Goal: Task Accomplishment & Management: Manage account settings

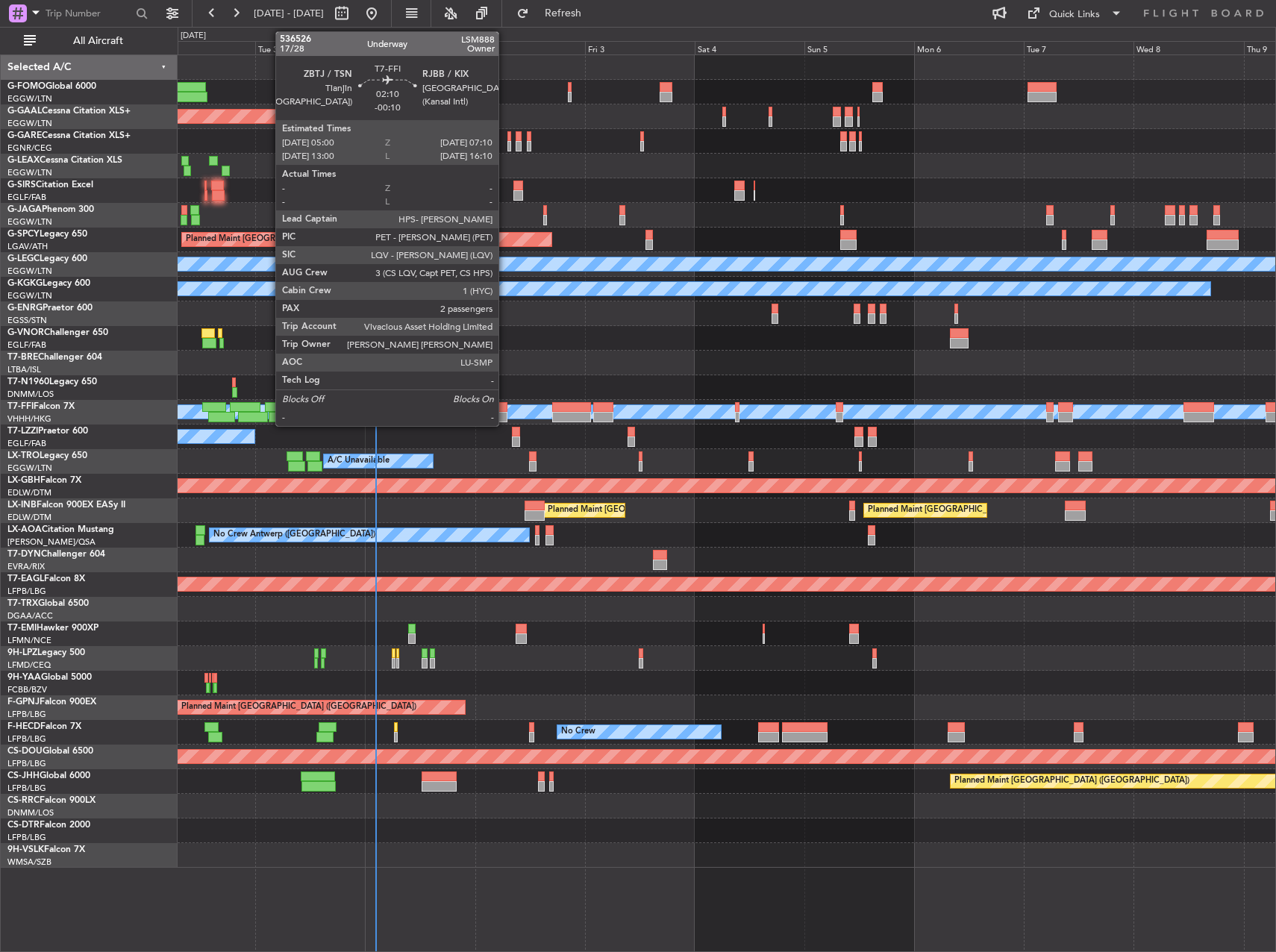
click at [505, 406] on div at bounding box center [502, 407] width 11 height 11
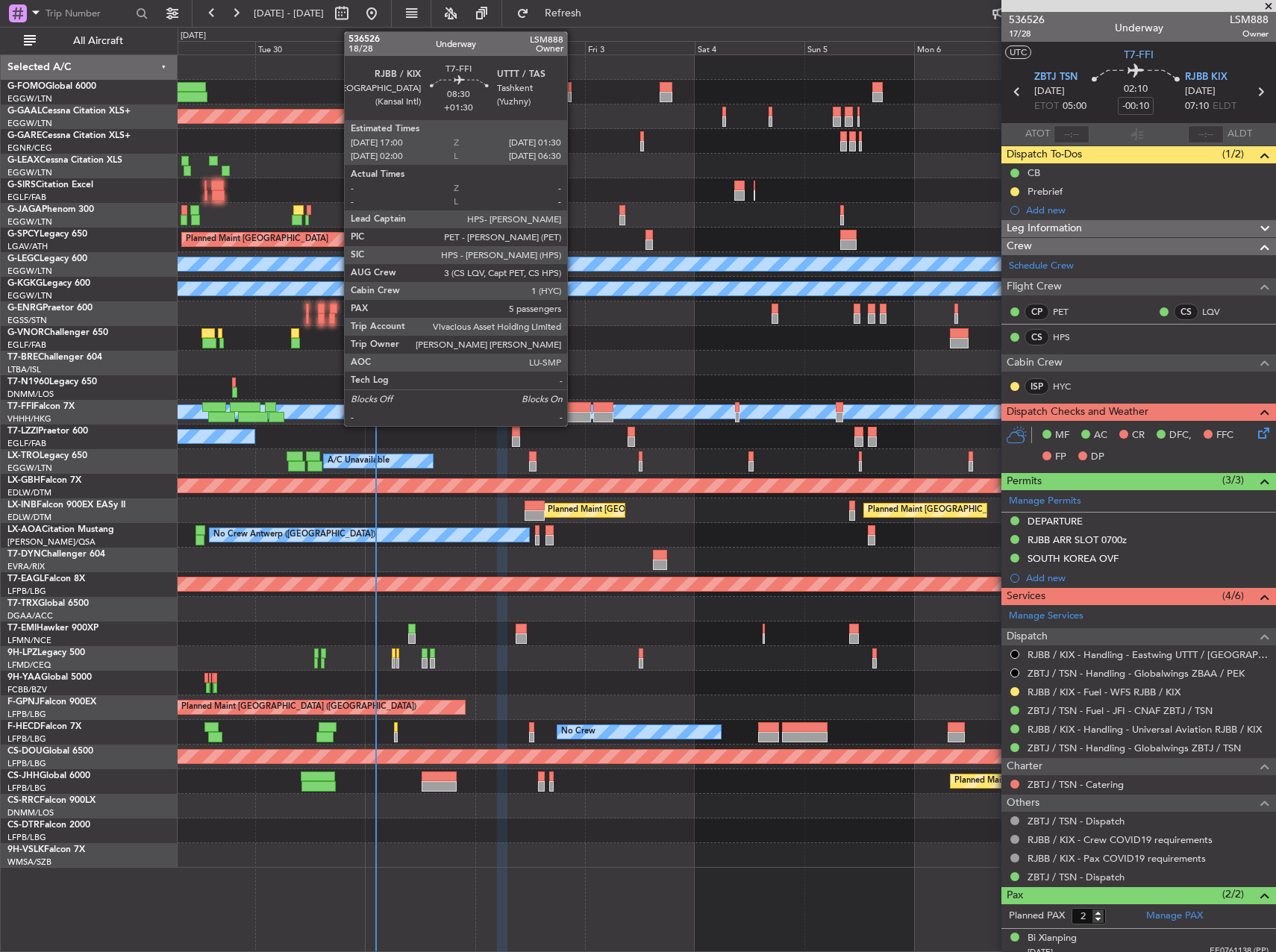
click at [573, 410] on div at bounding box center [572, 407] width 40 height 11
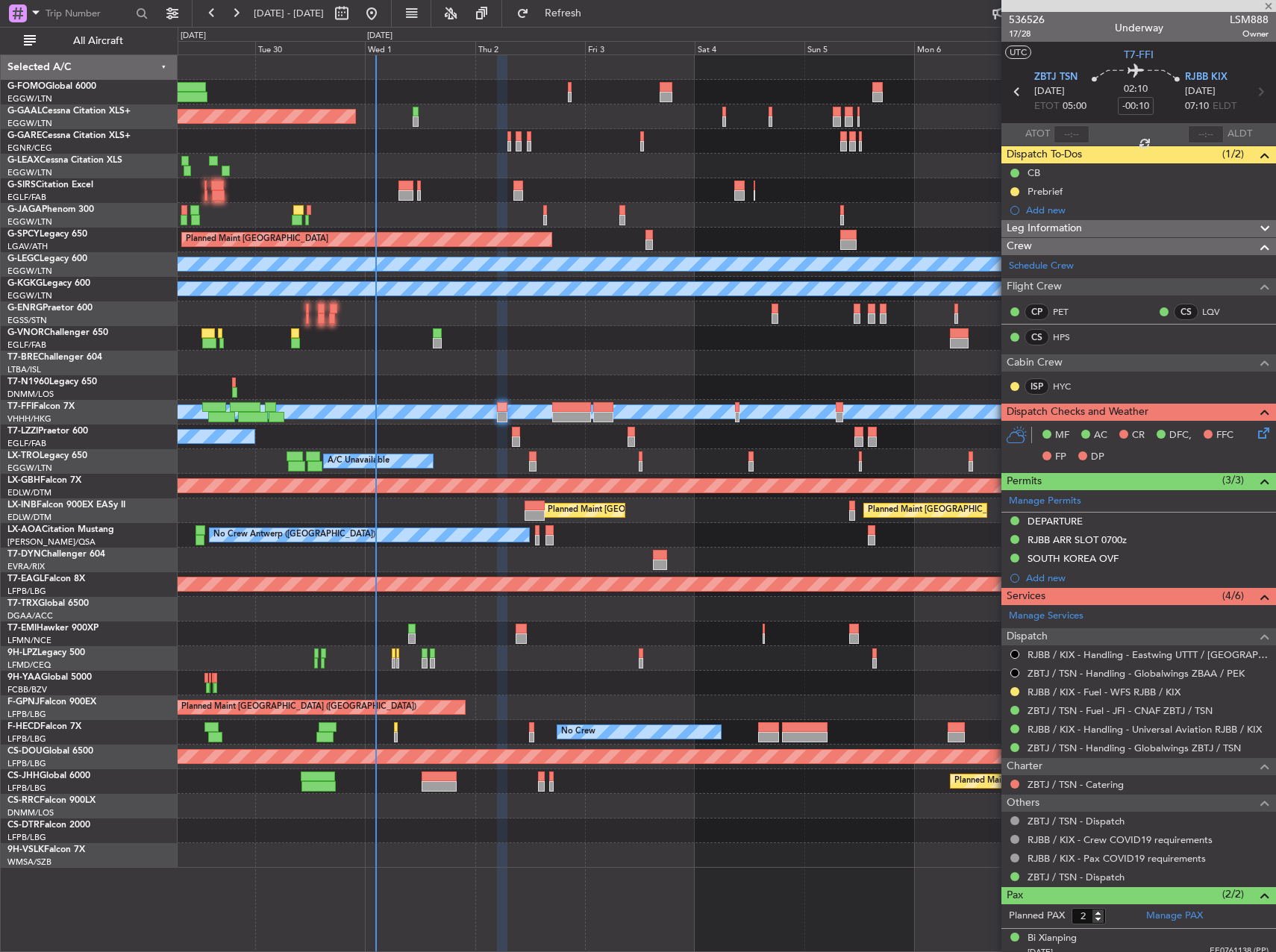
type input "+01:30"
type input "5"
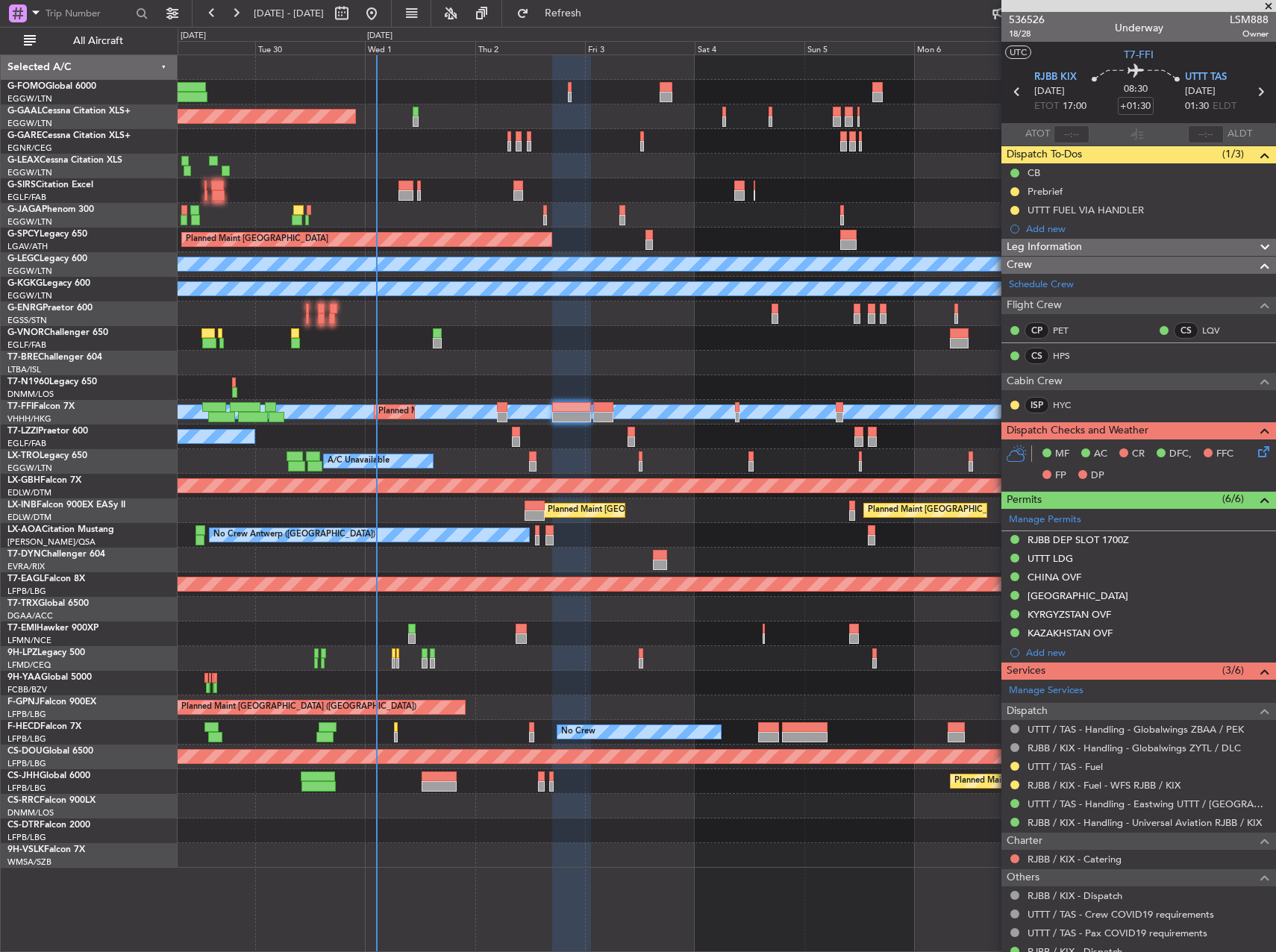
click at [251, 285] on div "Owner Planned [GEOGRAPHIC_DATA] Owner A/C Unavailable Planned Maint [GEOGRAPHIC…" at bounding box center [727, 462] width 1098 height 813
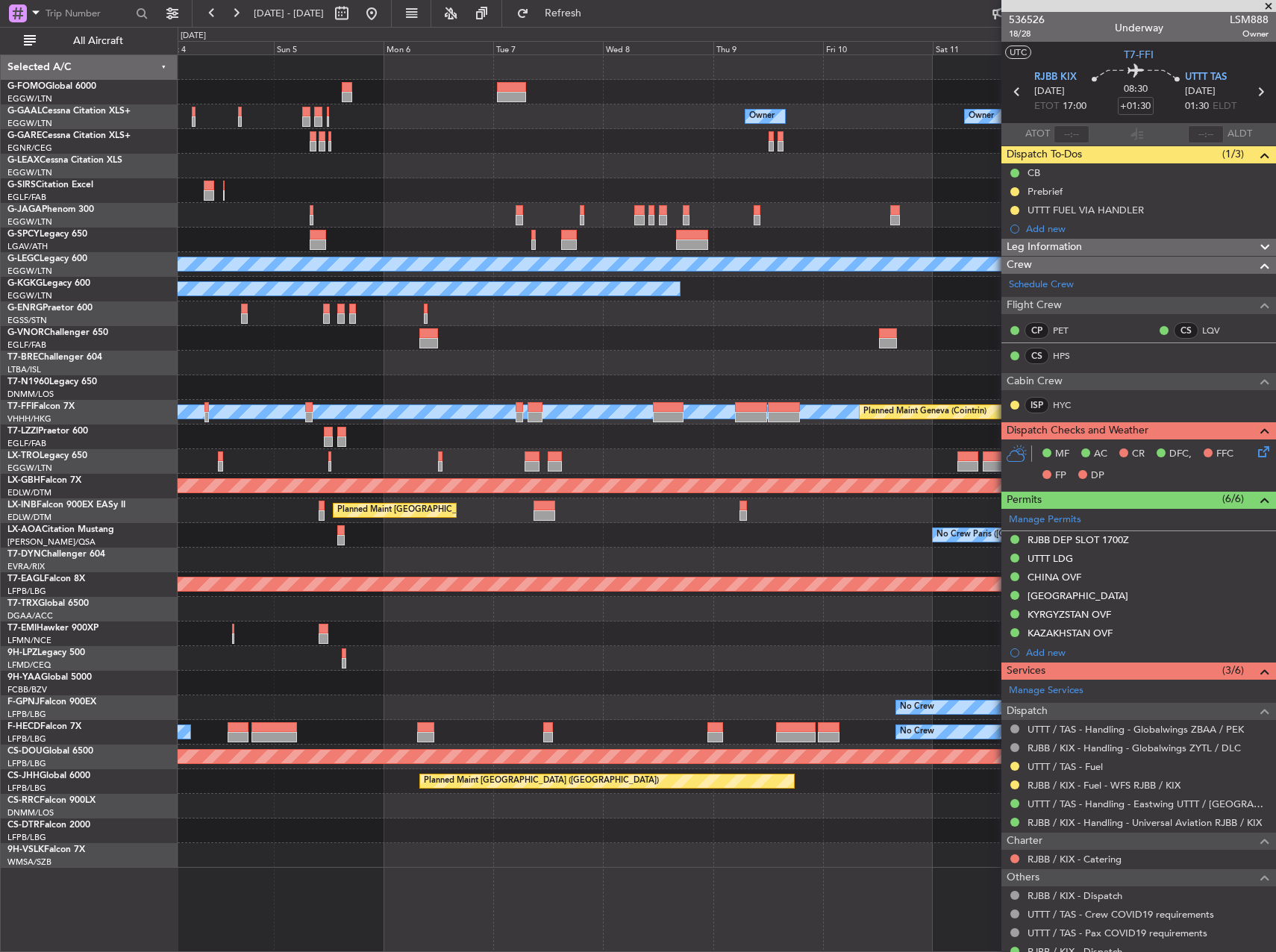
click at [195, 260] on div "Owner Owner Owner Owner No Crew Planned Maint [GEOGRAPHIC_DATA] A/C Unavailable…" at bounding box center [727, 462] width 1098 height 813
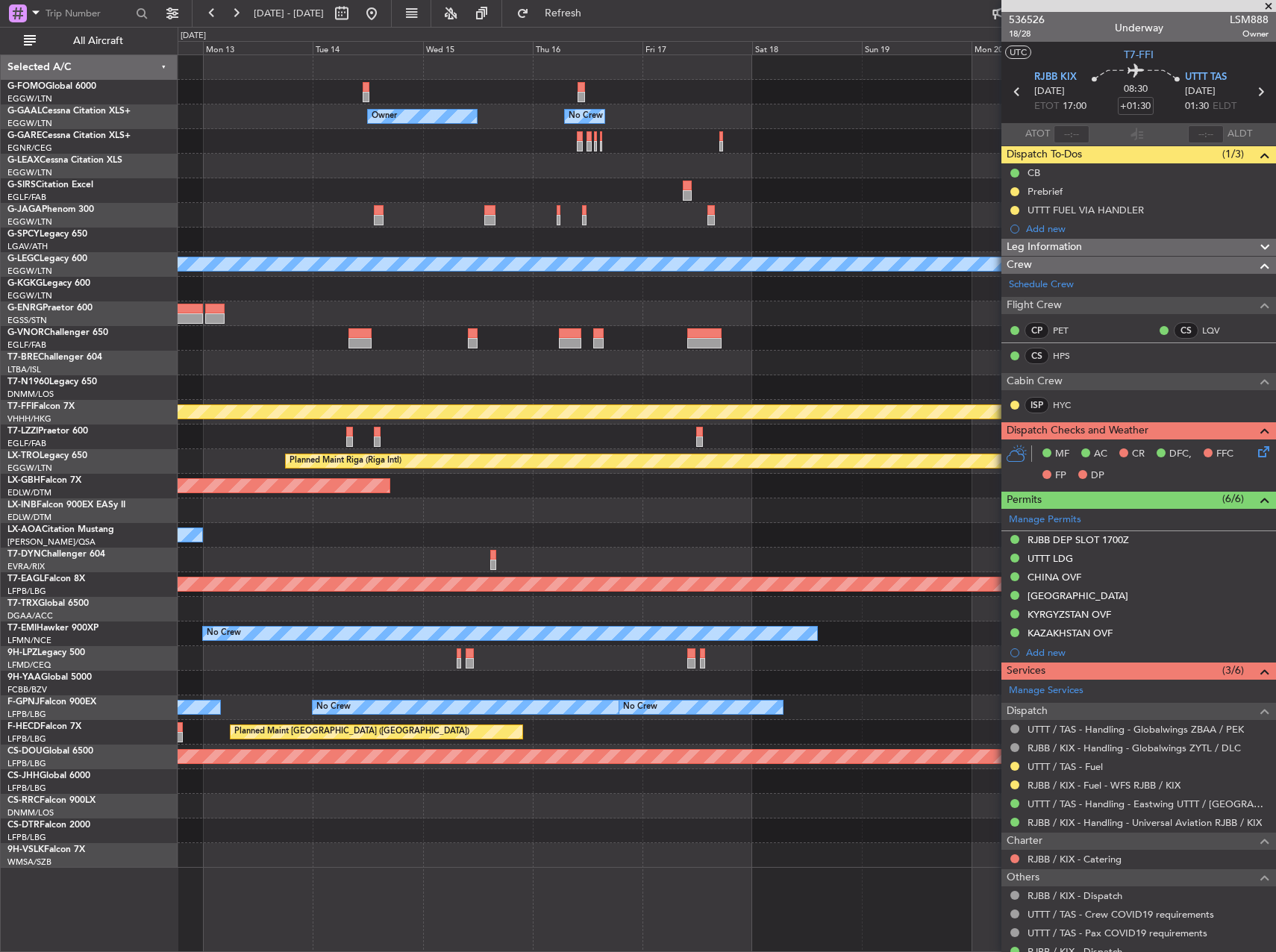
click at [99, 247] on div "Owner Owner No Crew Owner A/C Unavailable [GEOGRAPHIC_DATA] ([GEOGRAPHIC_DATA])…" at bounding box center [638, 490] width 1276 height 926
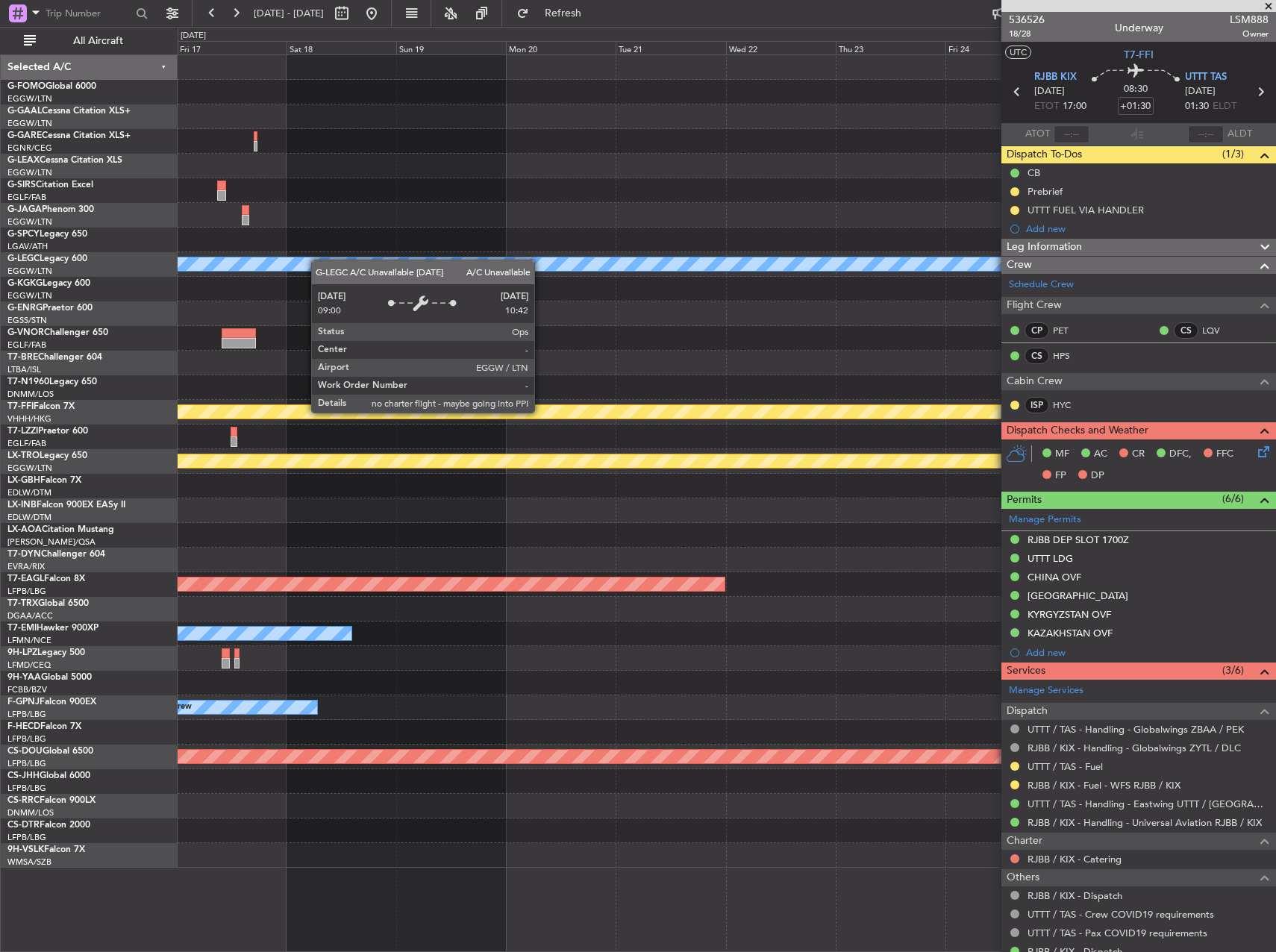
click at [0, 265] on html "[DATE] - [DATE] Refresh Quick Links All Aircraft Owner No Crew Owner A/C Unavai…" at bounding box center [638, 476] width 1276 height 952
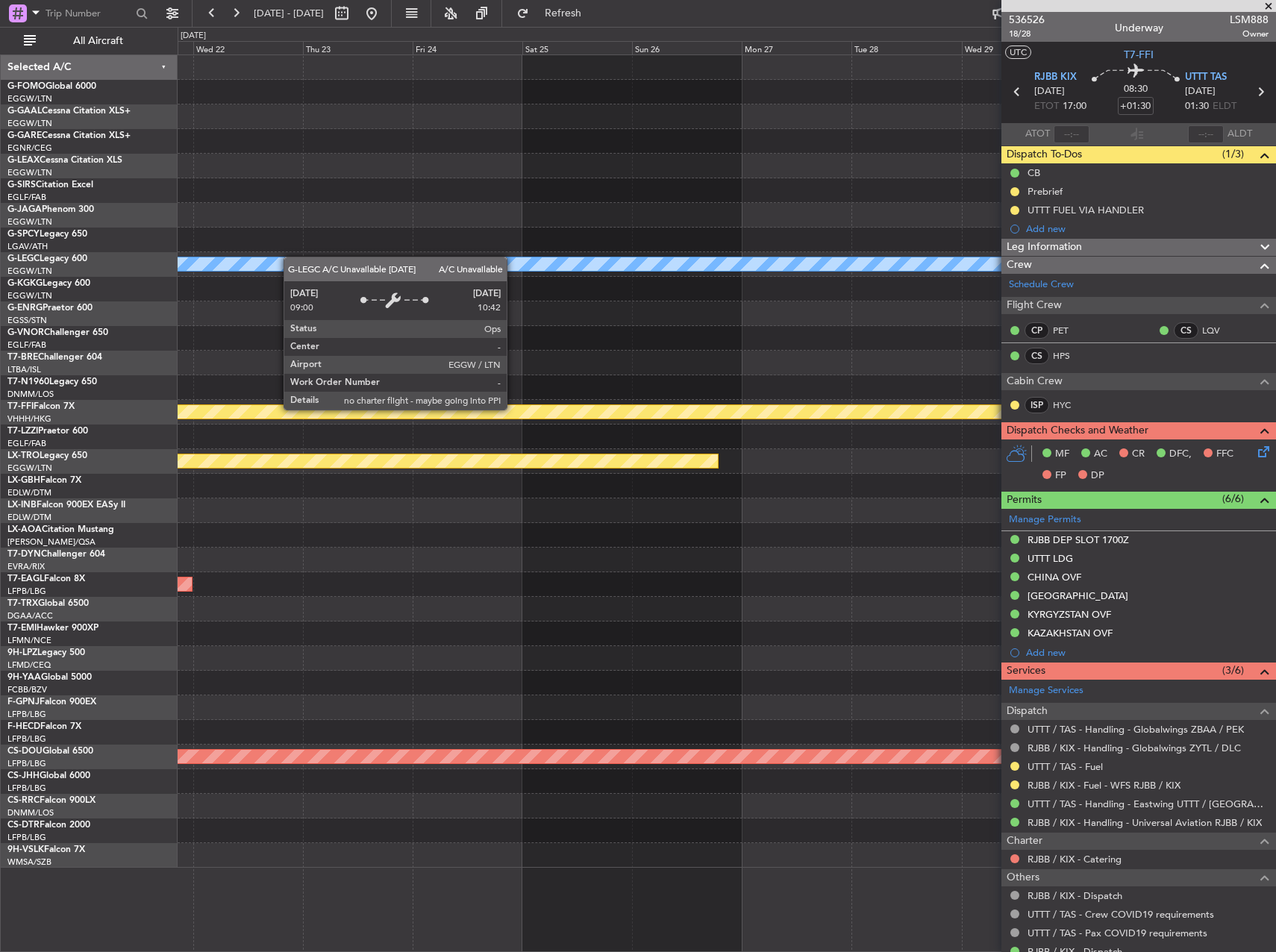
click at [70, 260] on div "A/C Unavailable [GEOGRAPHIC_DATA] ([GEOGRAPHIC_DATA]) [PERSON_NAME] [PERSON_NAM…" at bounding box center [638, 490] width 1276 height 926
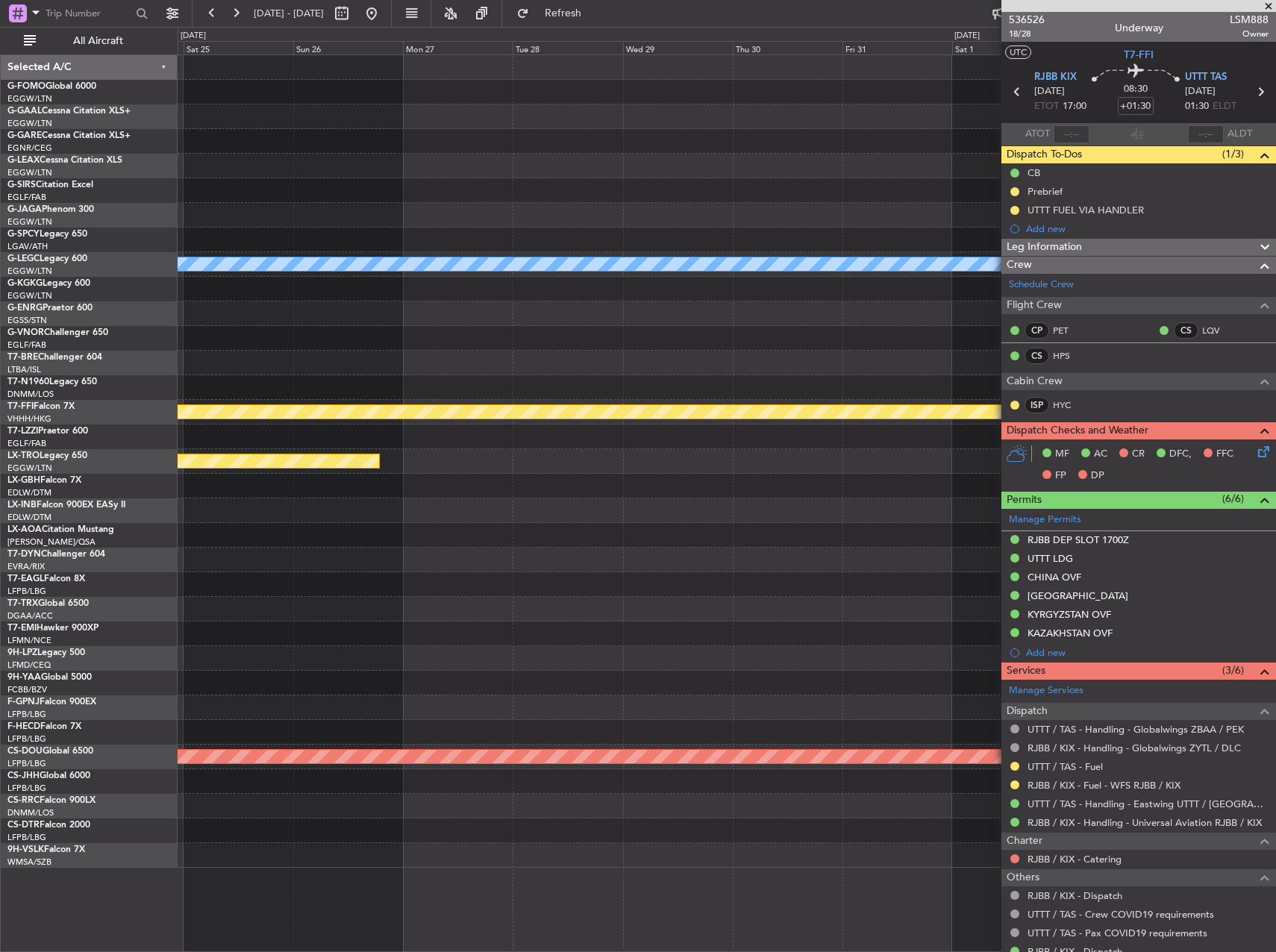
click at [58, 263] on div "A/C Unavailable [GEOGRAPHIC_DATA] ([GEOGRAPHIC_DATA]) [PERSON_NAME] [PERSON_NAM…" at bounding box center [638, 490] width 1276 height 926
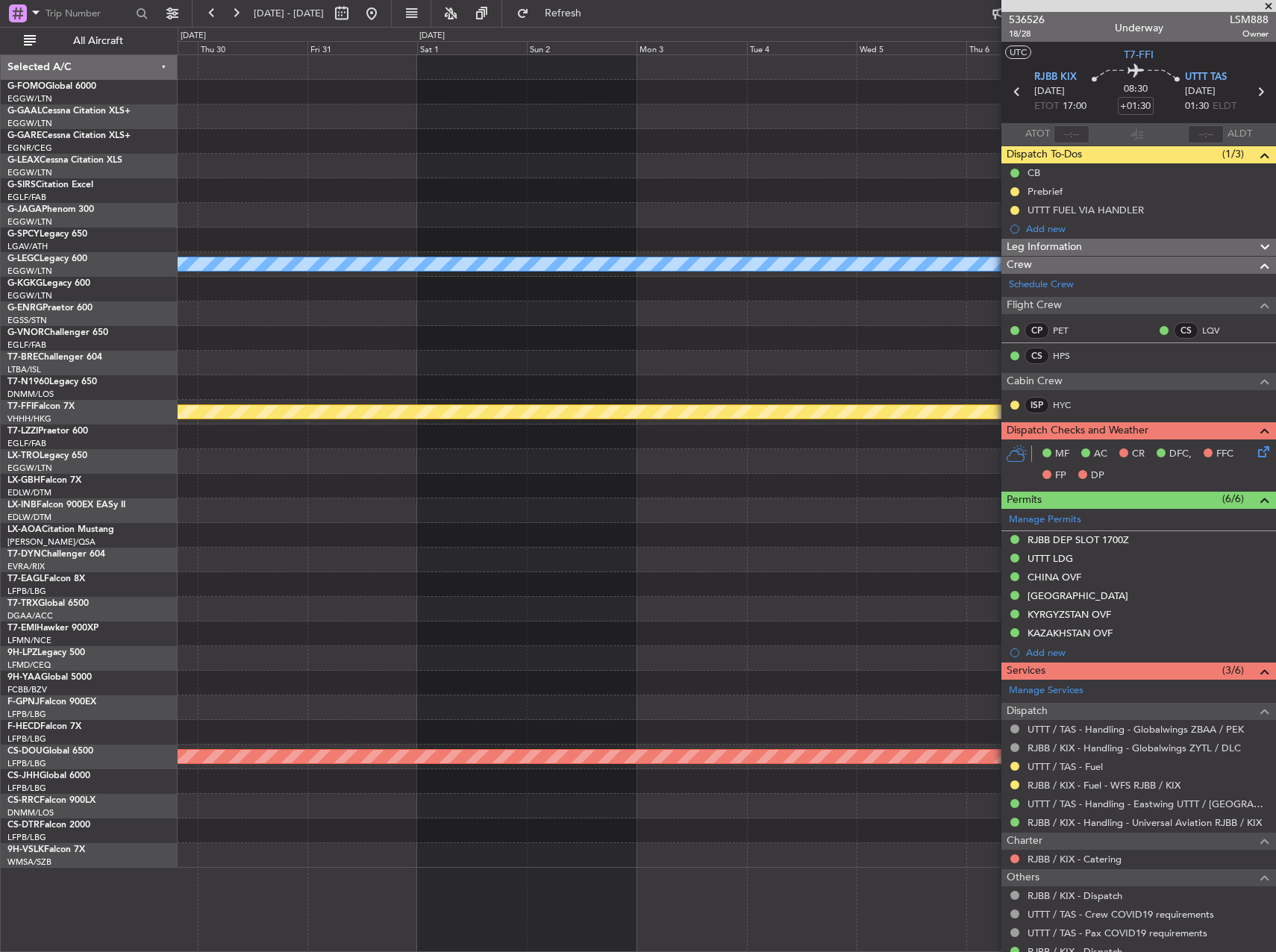
click at [80, 257] on div "A/C Unavailable [GEOGRAPHIC_DATA] ([GEOGRAPHIC_DATA]) [PERSON_NAME] [PERSON_NAM…" at bounding box center [638, 490] width 1276 height 926
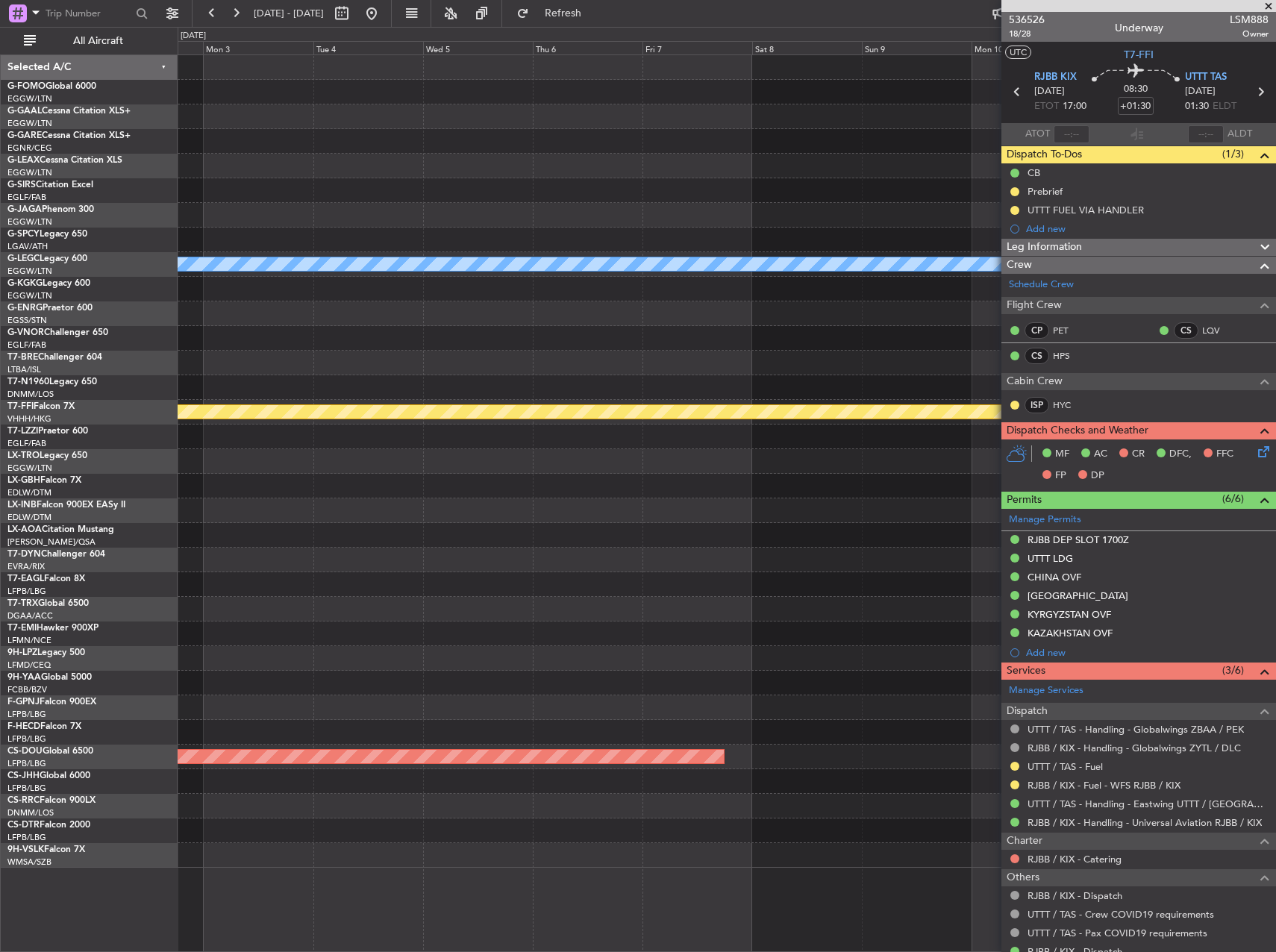
click at [144, 219] on div "A/C Unavailable [GEOGRAPHIC_DATA] ([GEOGRAPHIC_DATA]) [PERSON_NAME] [PERSON_NAM…" at bounding box center [638, 490] width 1276 height 926
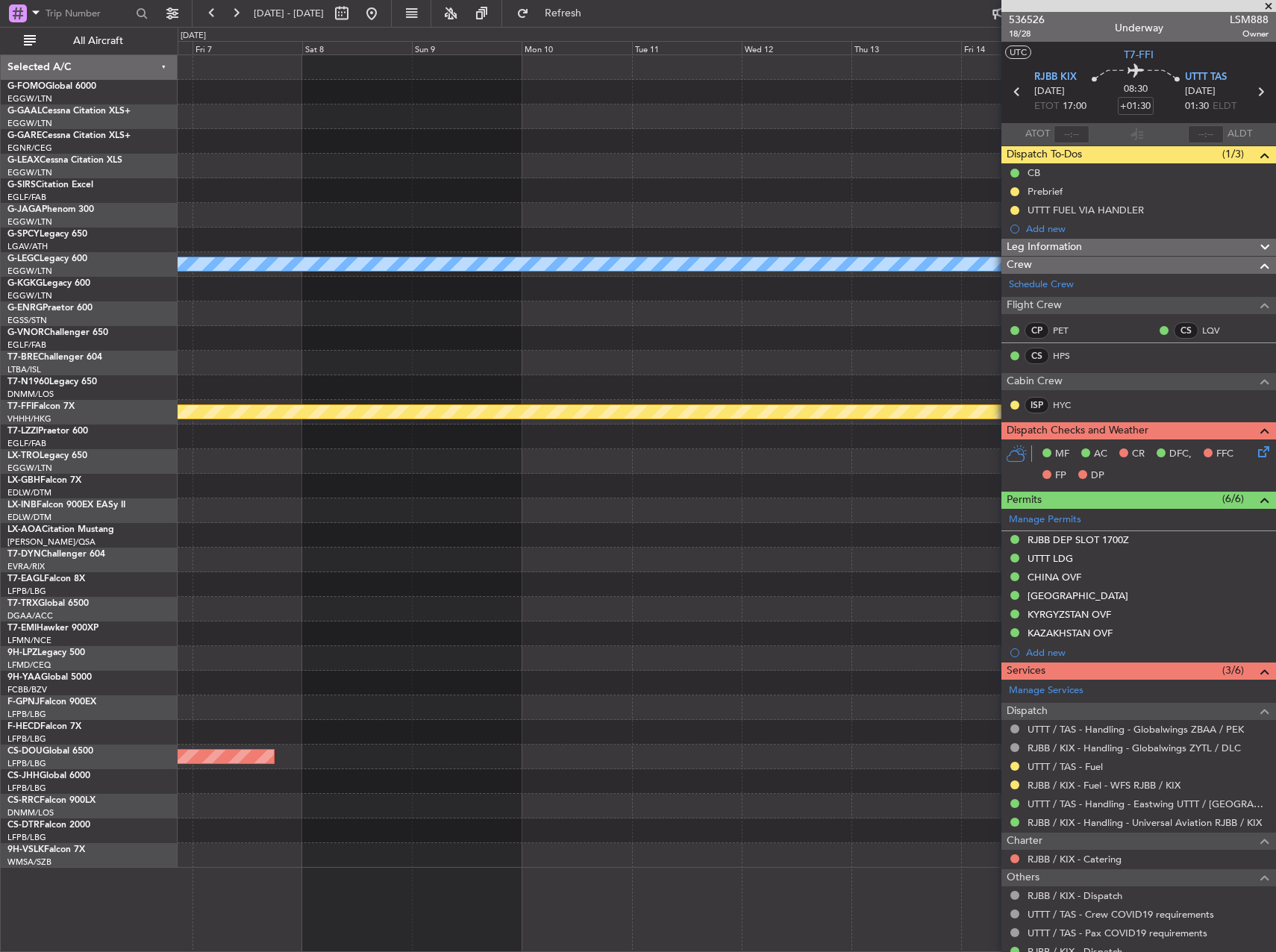
click at [312, 203] on div "A/C Unavailable [GEOGRAPHIC_DATA] ([GEOGRAPHIC_DATA]) [PERSON_NAME] [PERSON_NAM…" at bounding box center [727, 462] width 1098 height 813
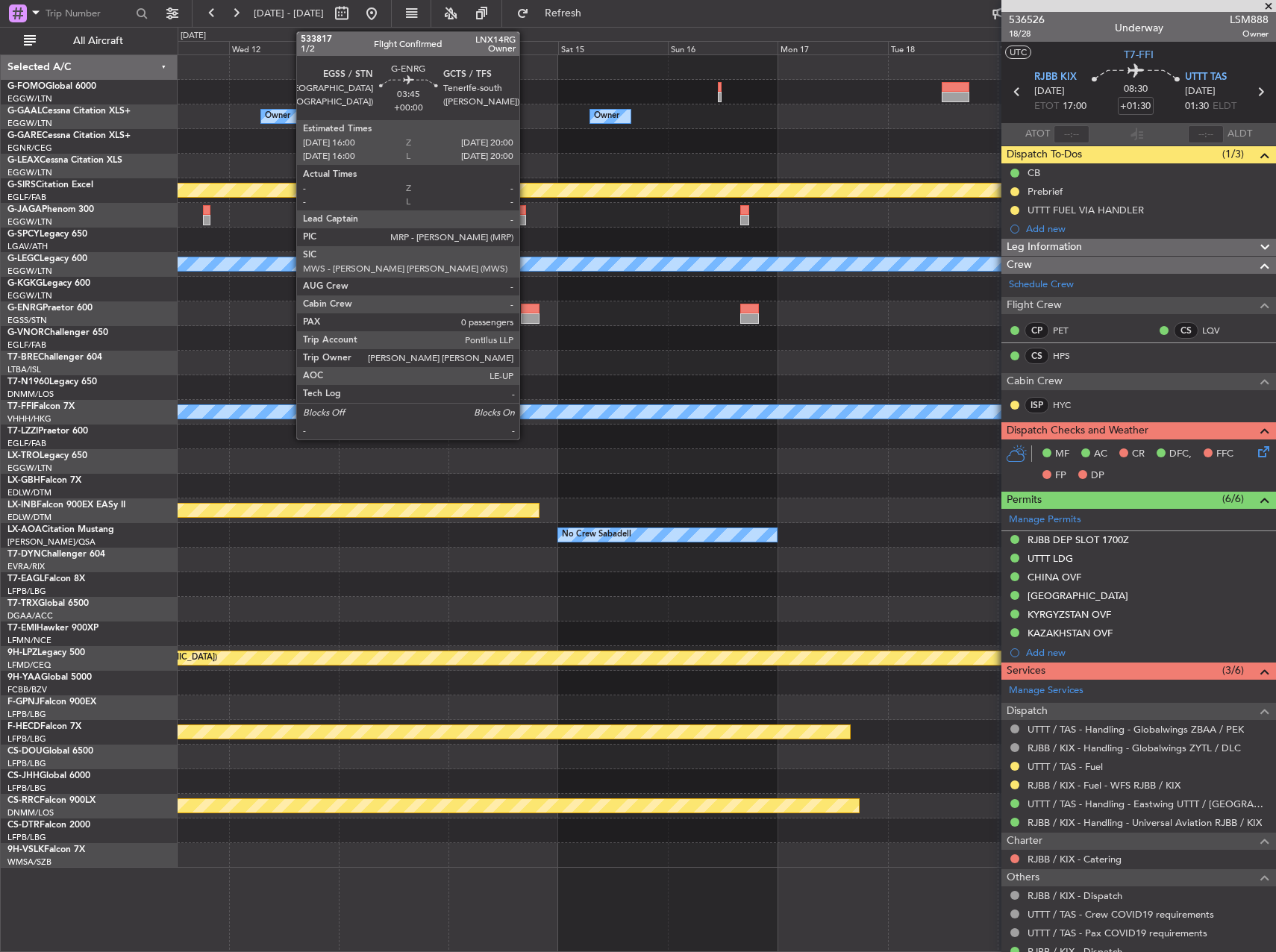
click at [526, 315] on div at bounding box center [530, 319] width 19 height 11
type input "0"
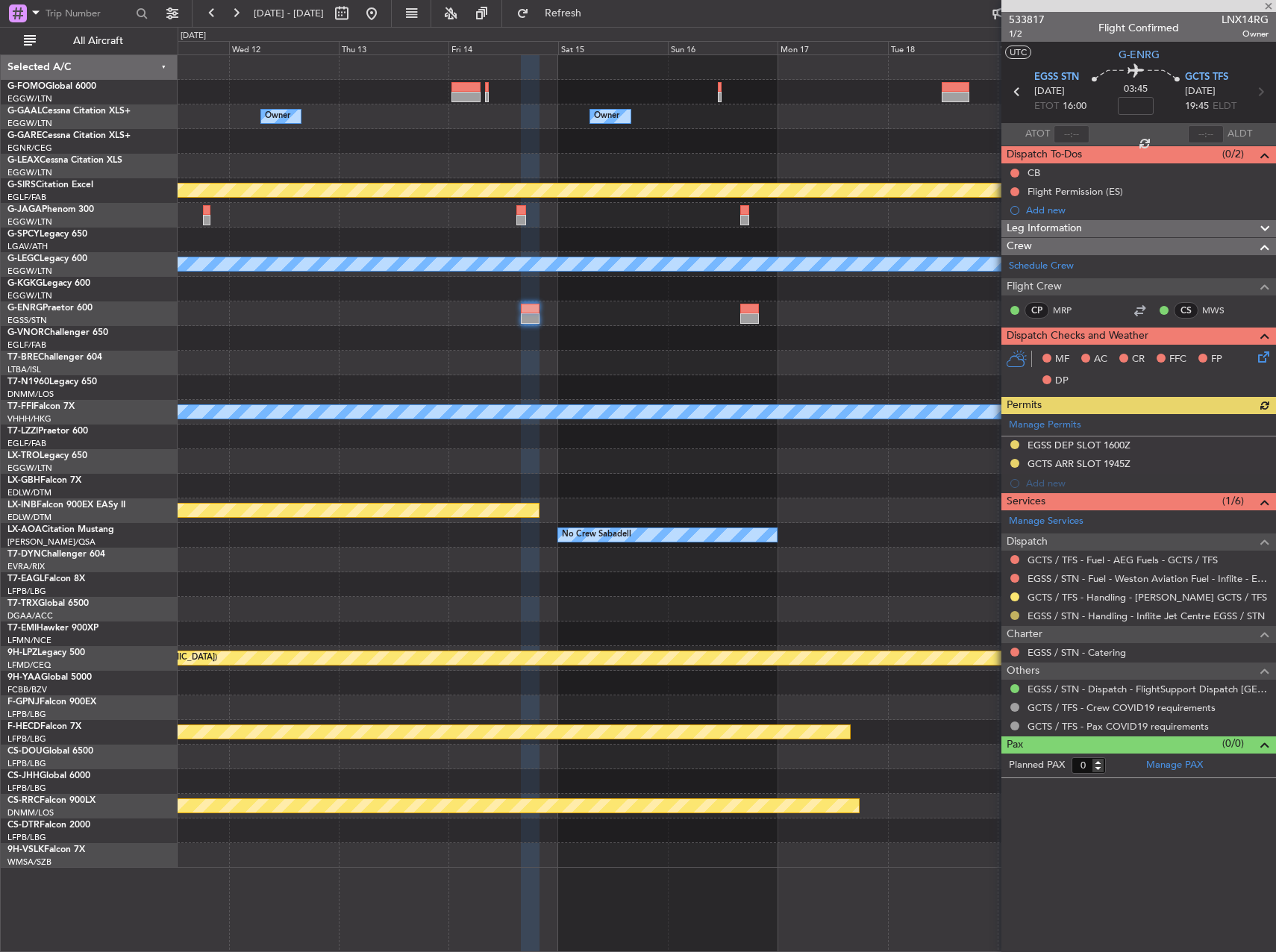
click at [1016, 613] on button at bounding box center [1015, 616] width 9 height 9
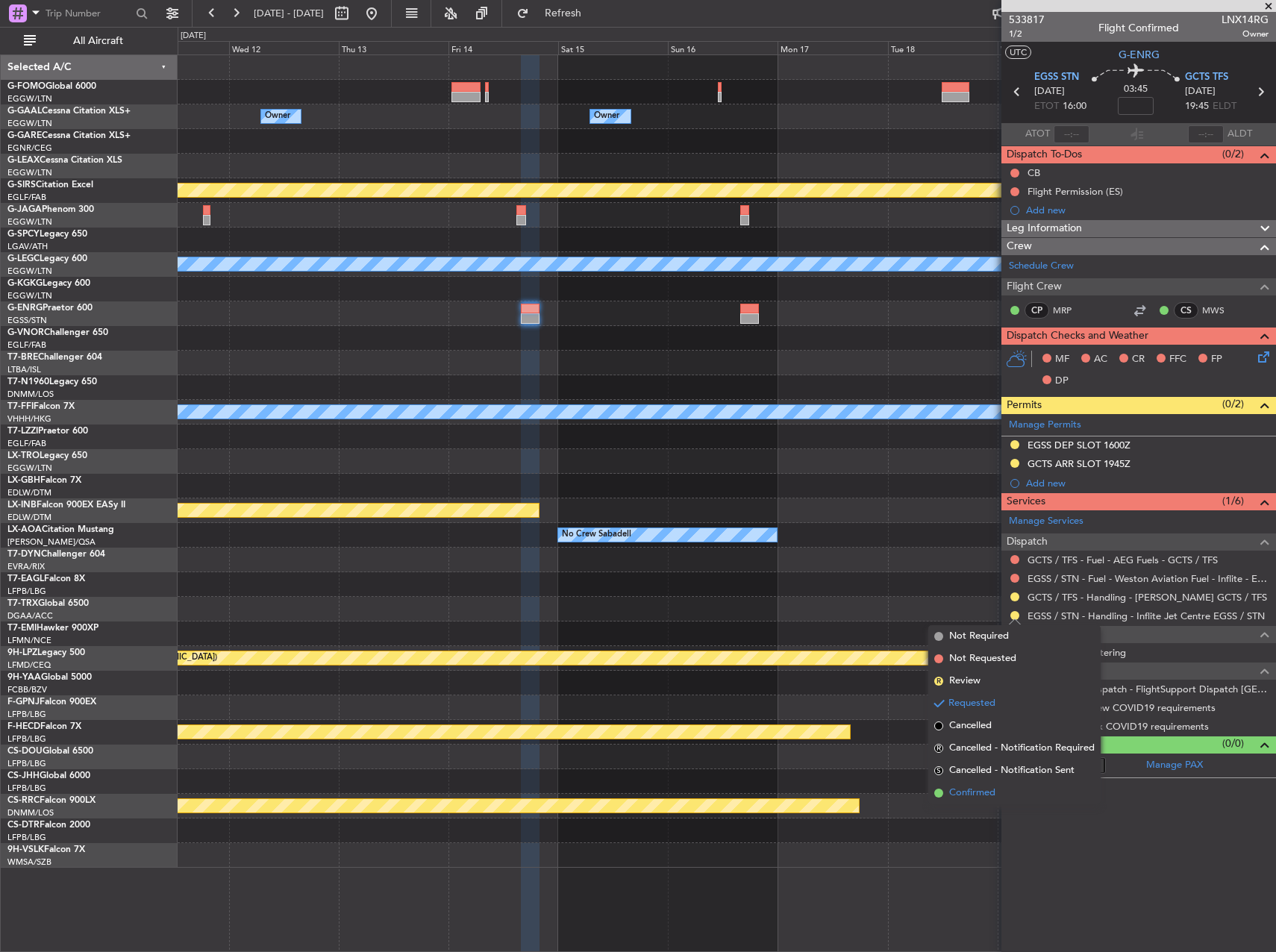
click at [1011, 790] on li "Confirmed" at bounding box center [1014, 793] width 172 height 23
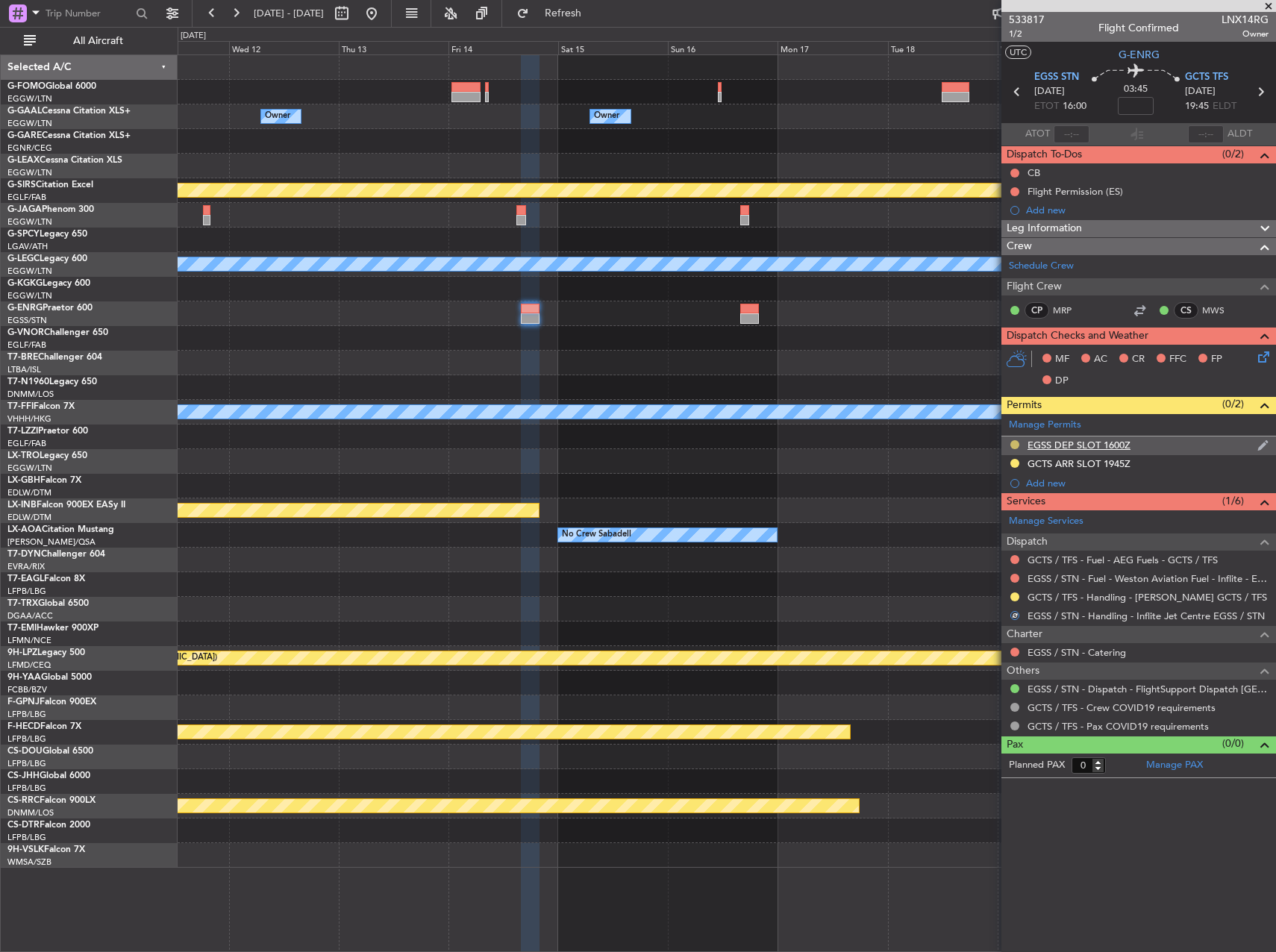
click at [1013, 446] on button at bounding box center [1015, 445] width 9 height 9
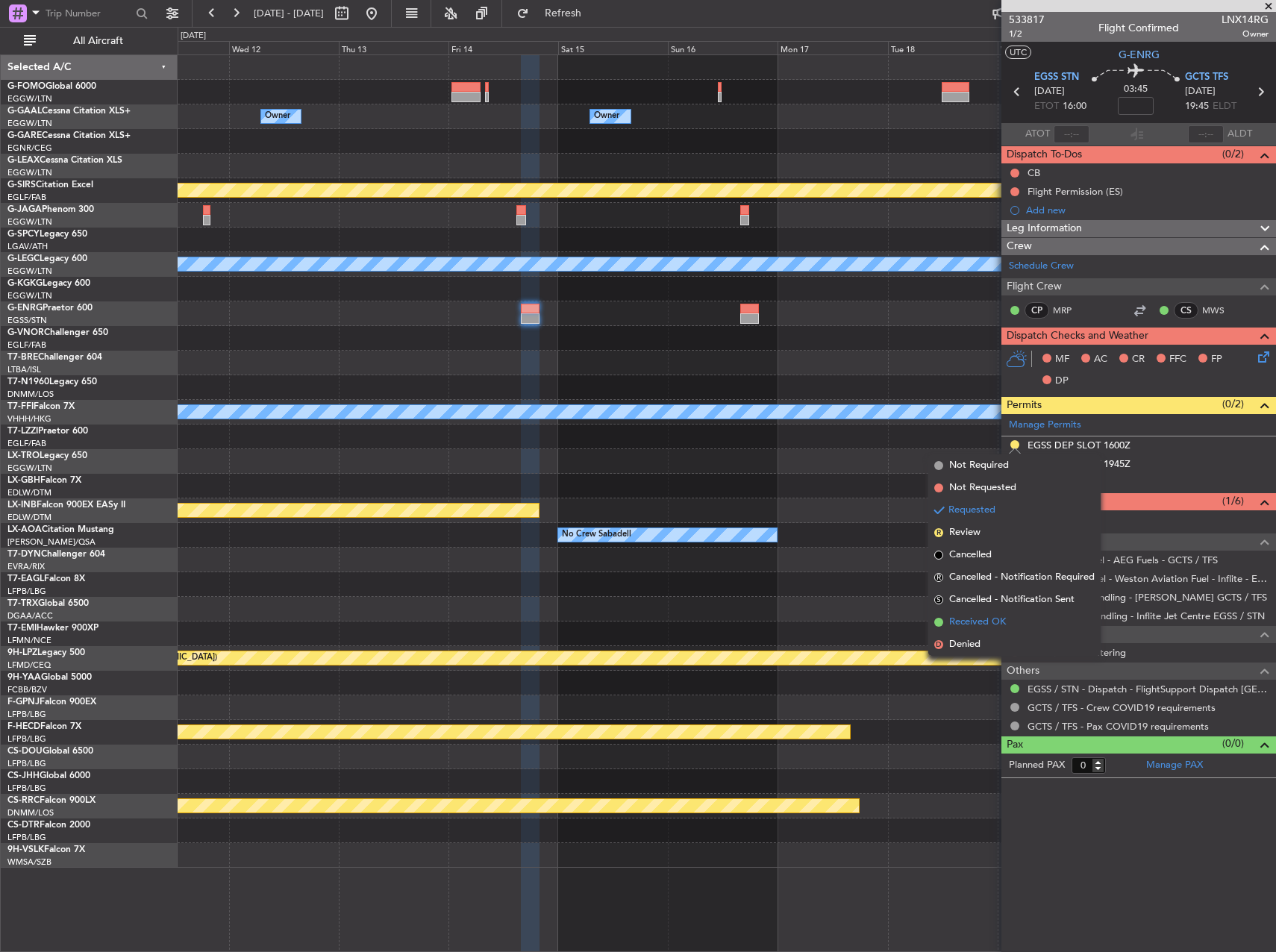
click at [985, 620] on span "Received OK" at bounding box center [977, 622] width 57 height 15
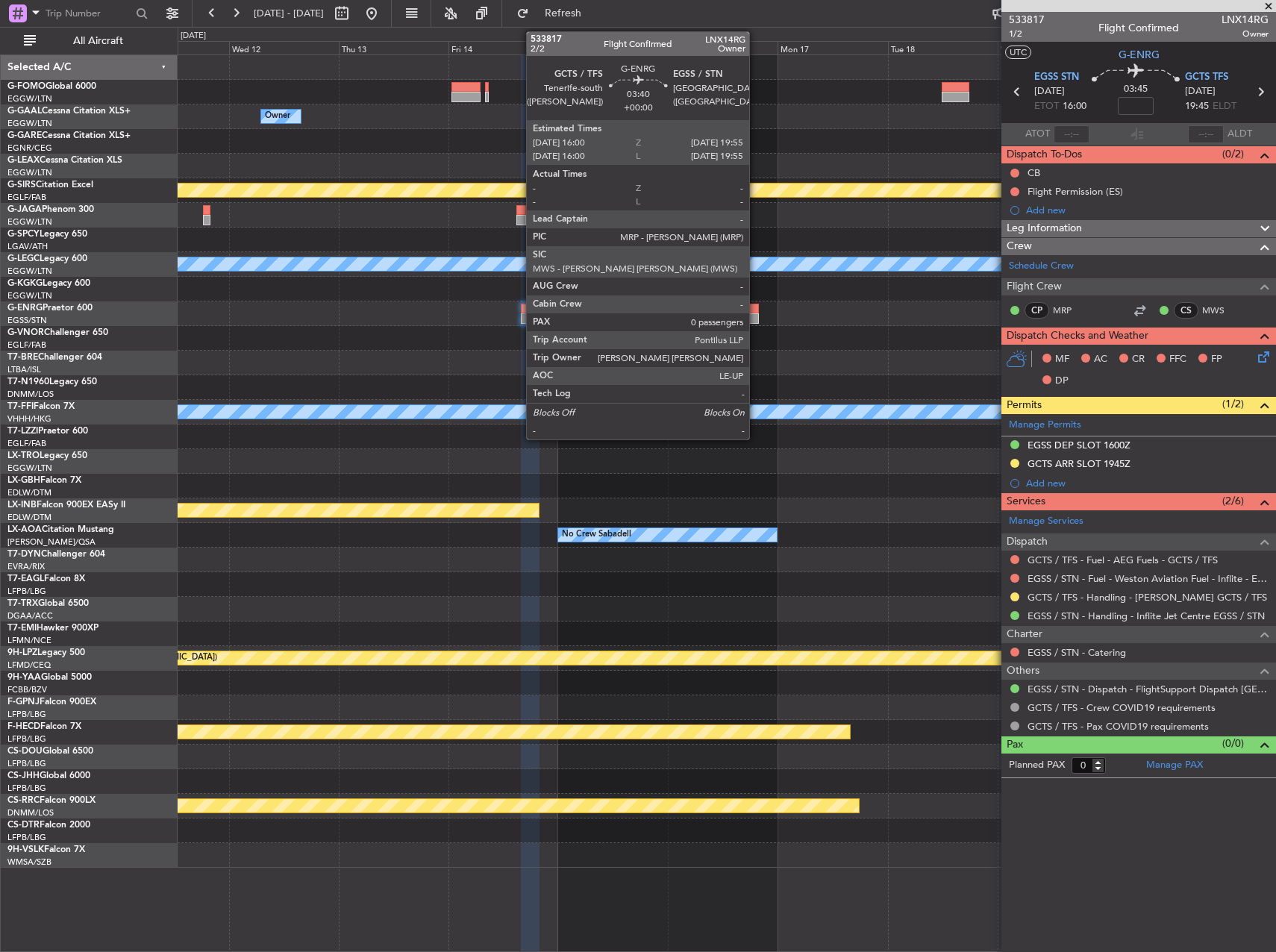
click at [756, 315] on div at bounding box center [750, 319] width 19 height 11
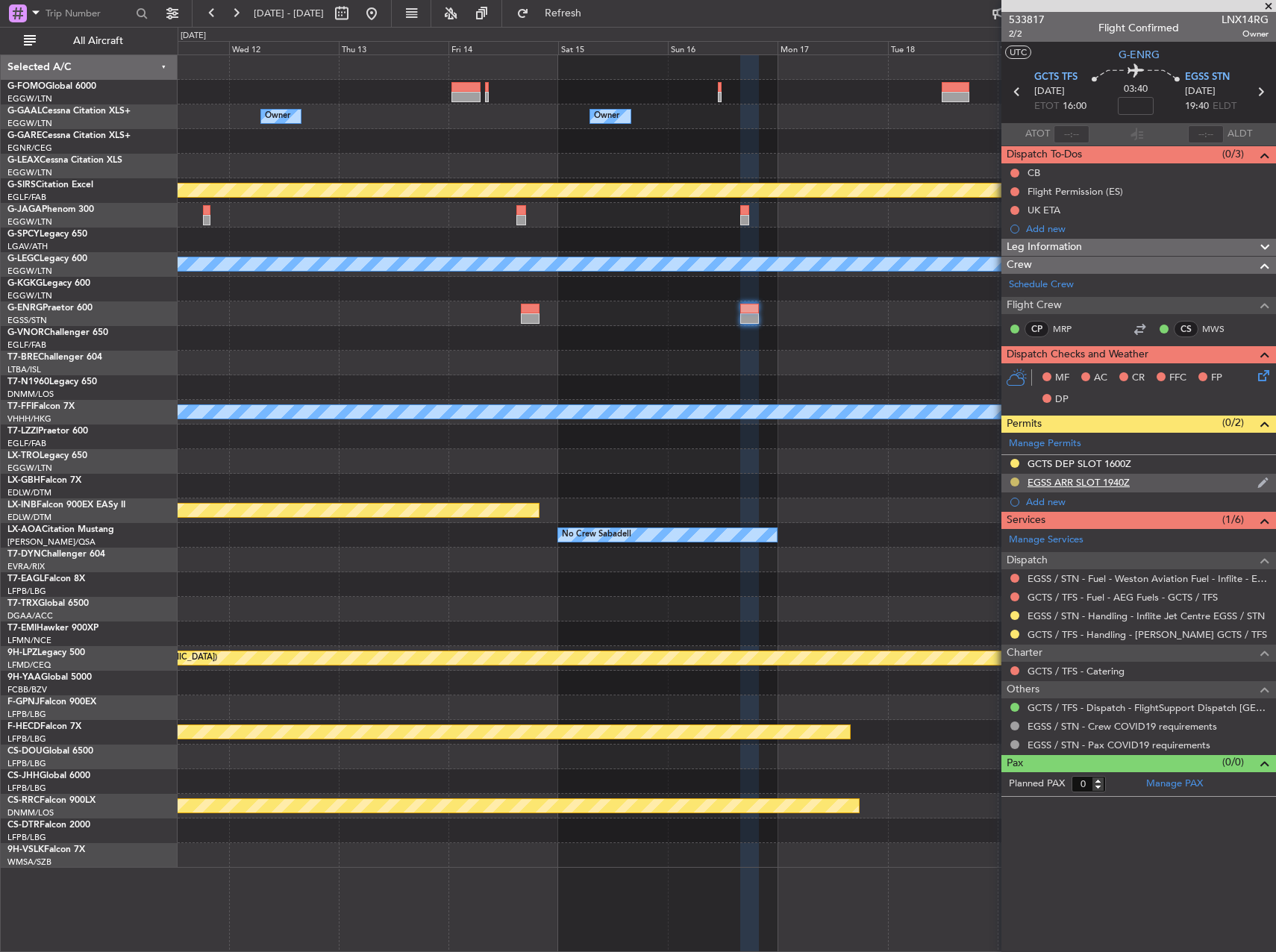
click at [1015, 483] on button at bounding box center [1015, 482] width 9 height 9
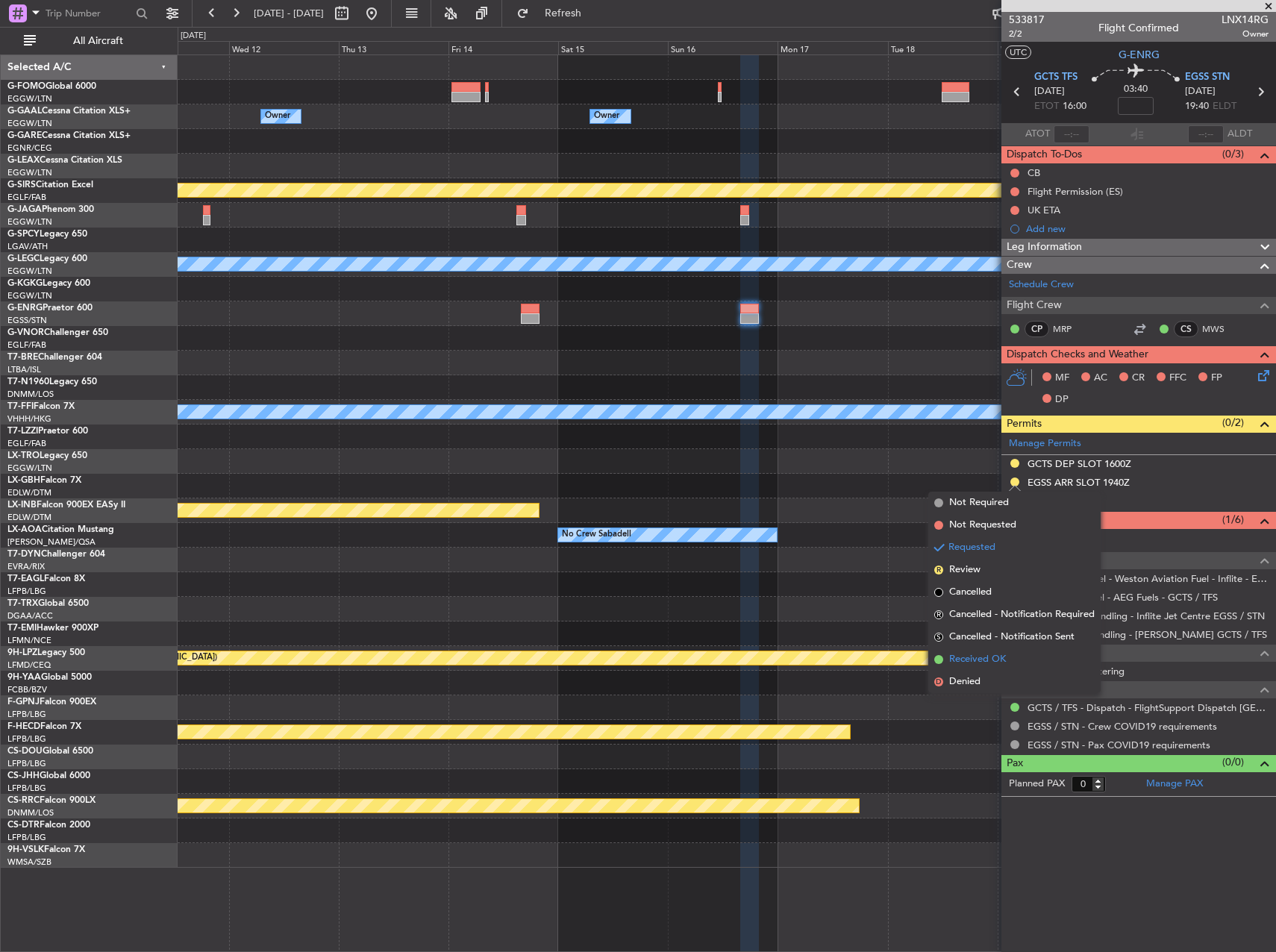
click at [993, 656] on span "Received OK" at bounding box center [977, 659] width 57 height 15
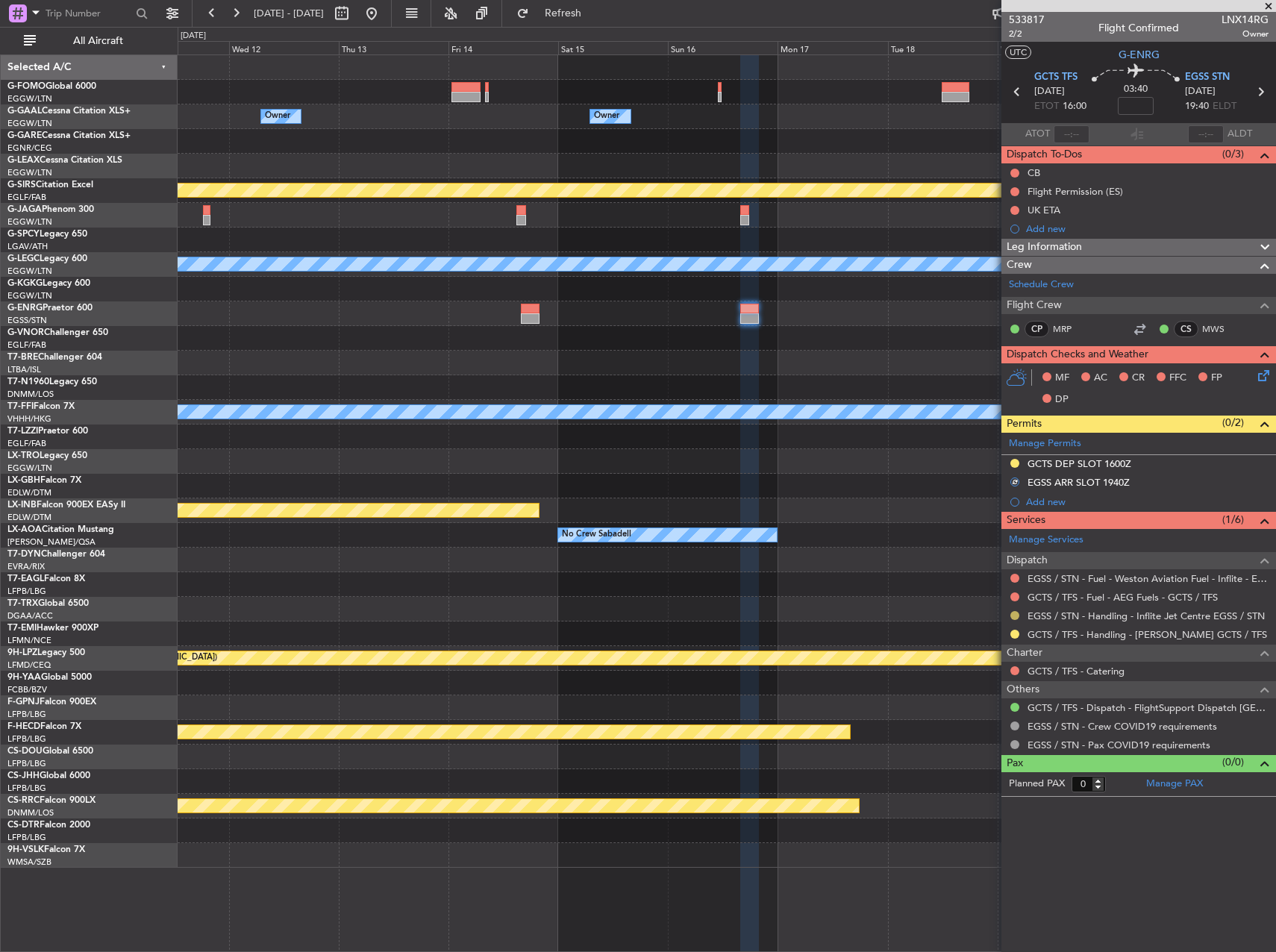
click at [1012, 618] on button at bounding box center [1015, 616] width 9 height 9
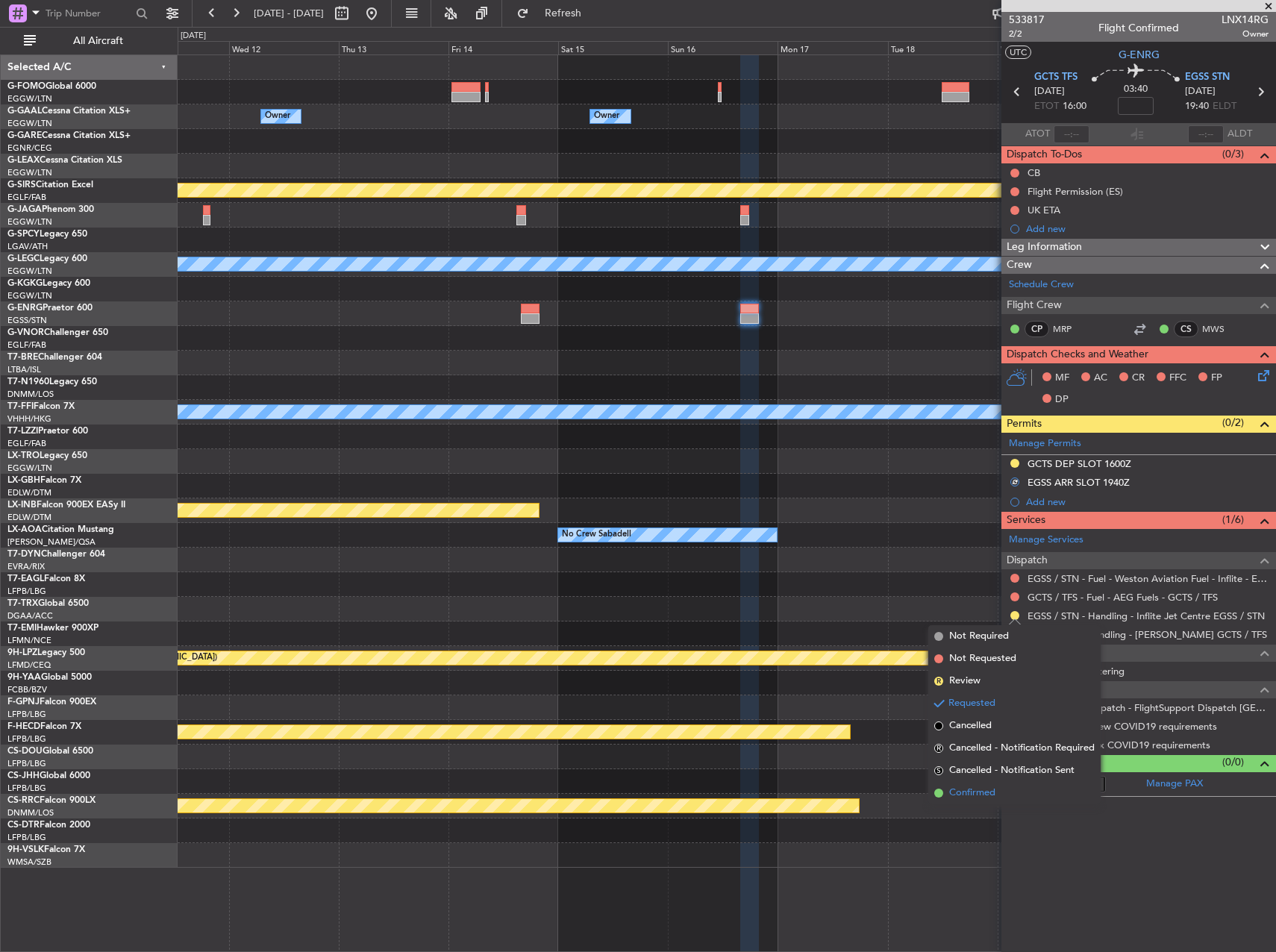
click at [978, 792] on span "Confirmed" at bounding box center [972, 793] width 46 height 15
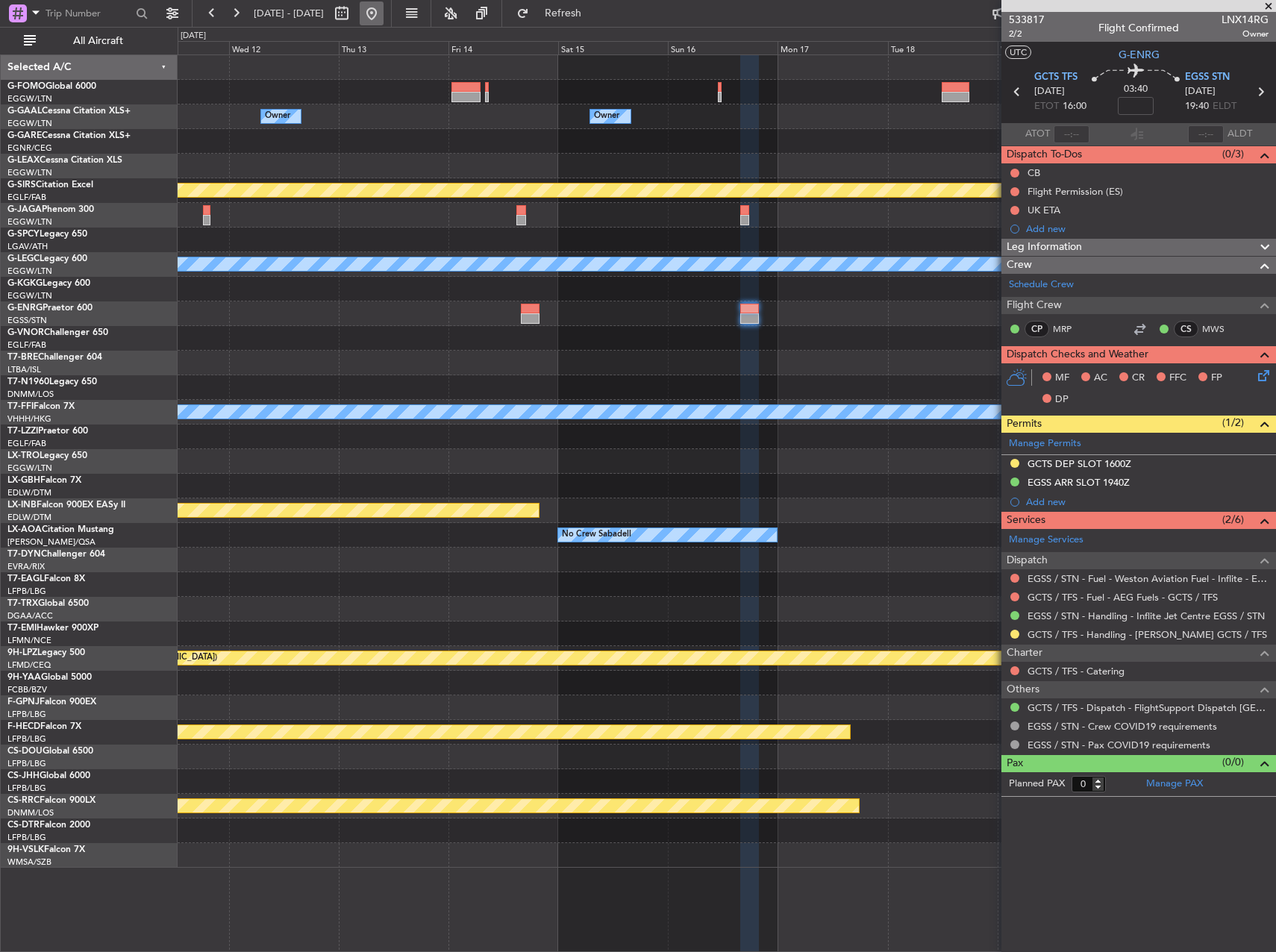
click at [384, 19] on button at bounding box center [371, 14] width 23 height 23
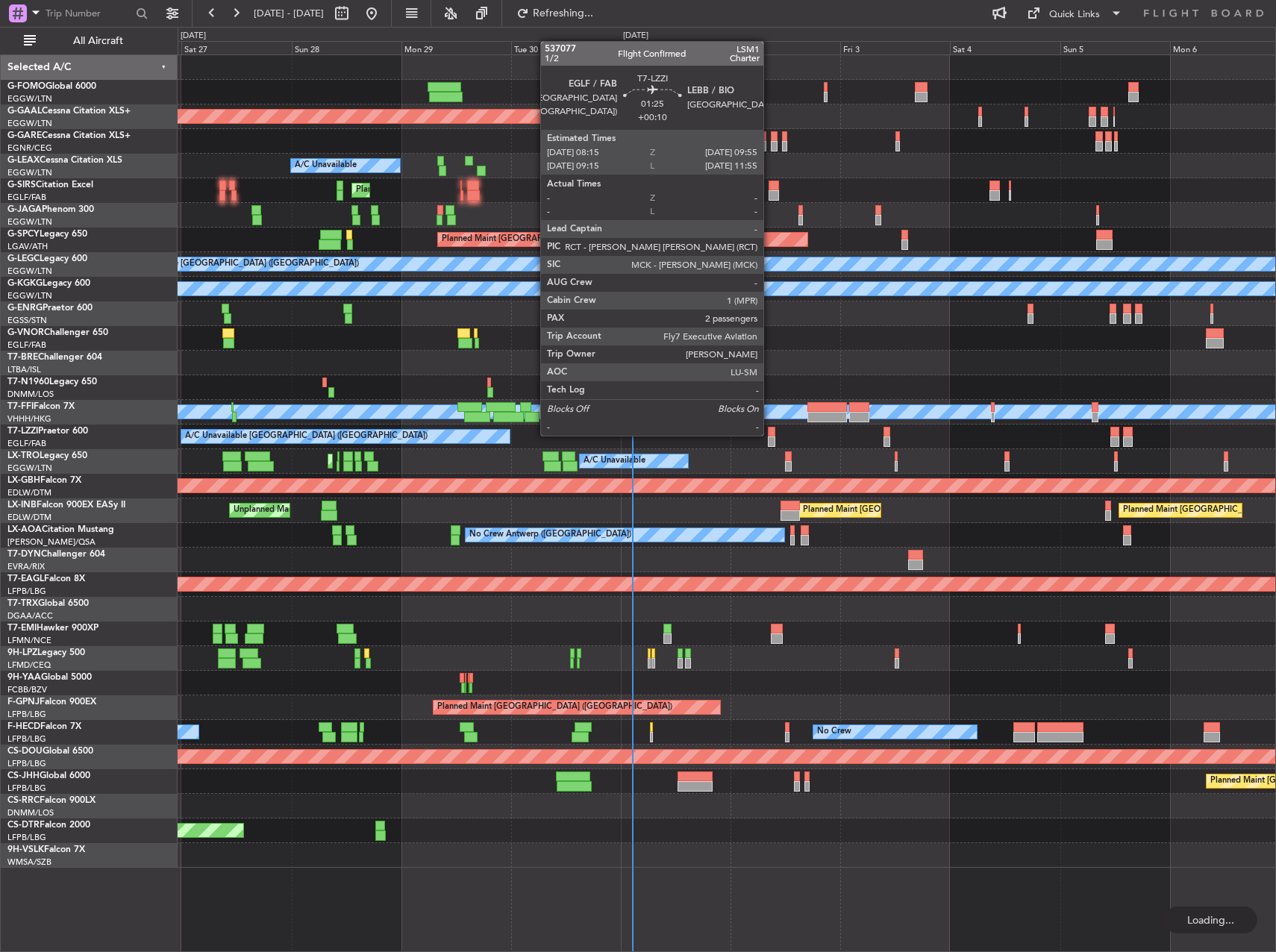
click at [770, 434] on div at bounding box center [771, 433] width 8 height 11
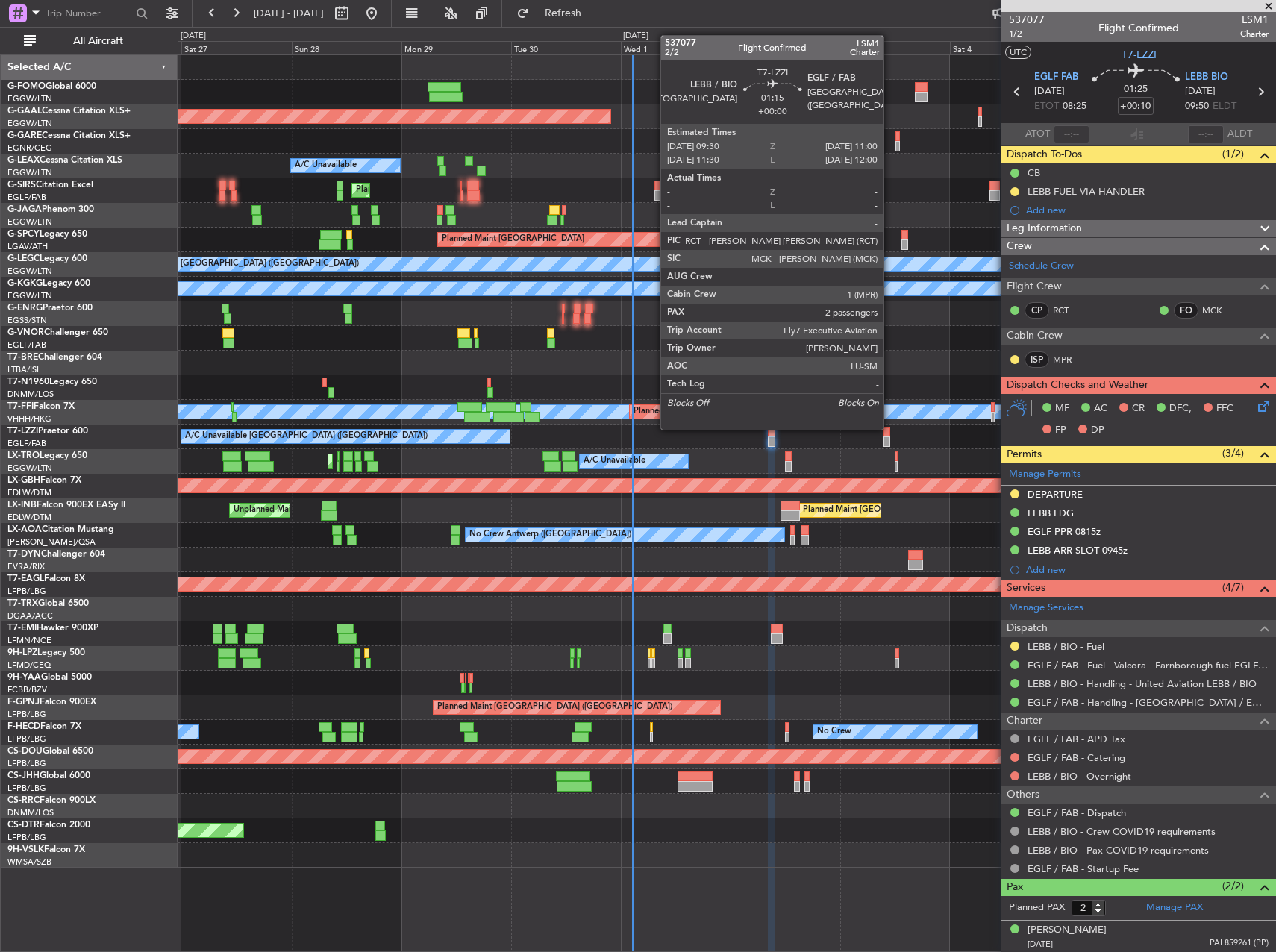
click at [890, 428] on div at bounding box center [887, 433] width 7 height 11
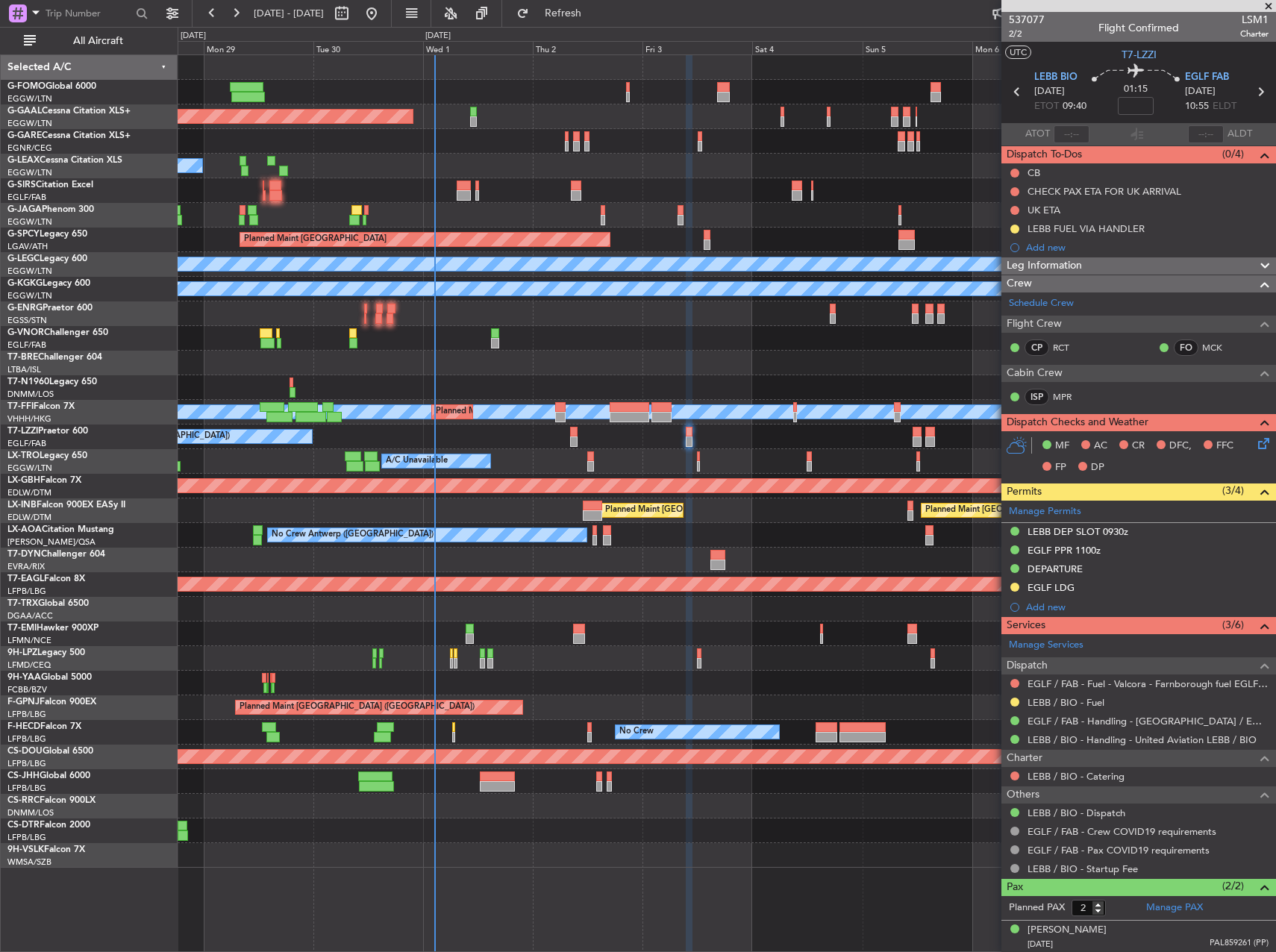
click at [735, 312] on div "Unplanned Maint [GEOGRAPHIC_DATA] ([GEOGRAPHIC_DATA])" at bounding box center [727, 313] width 1098 height 24
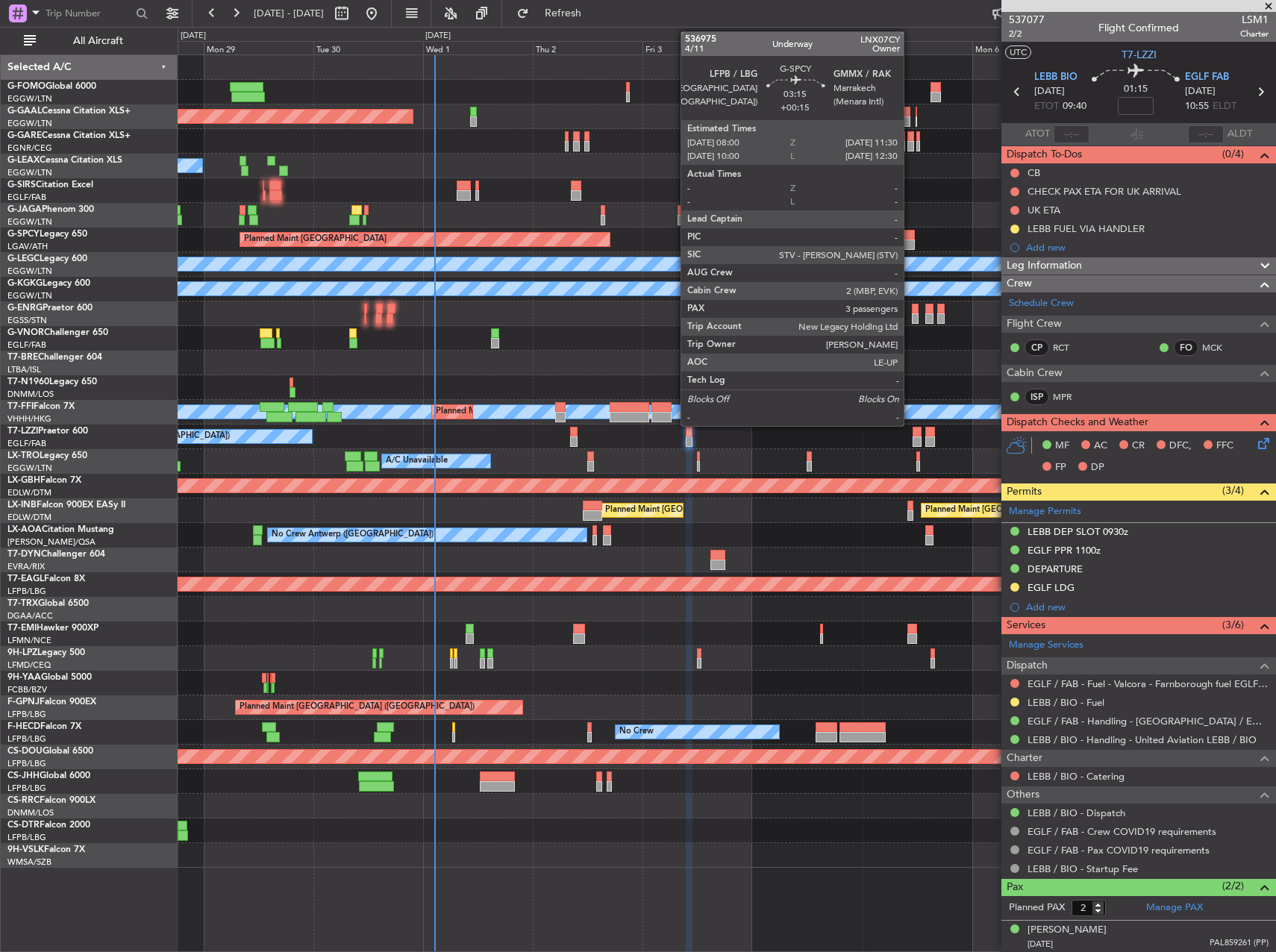
click at [910, 240] on div at bounding box center [907, 245] width 16 height 11
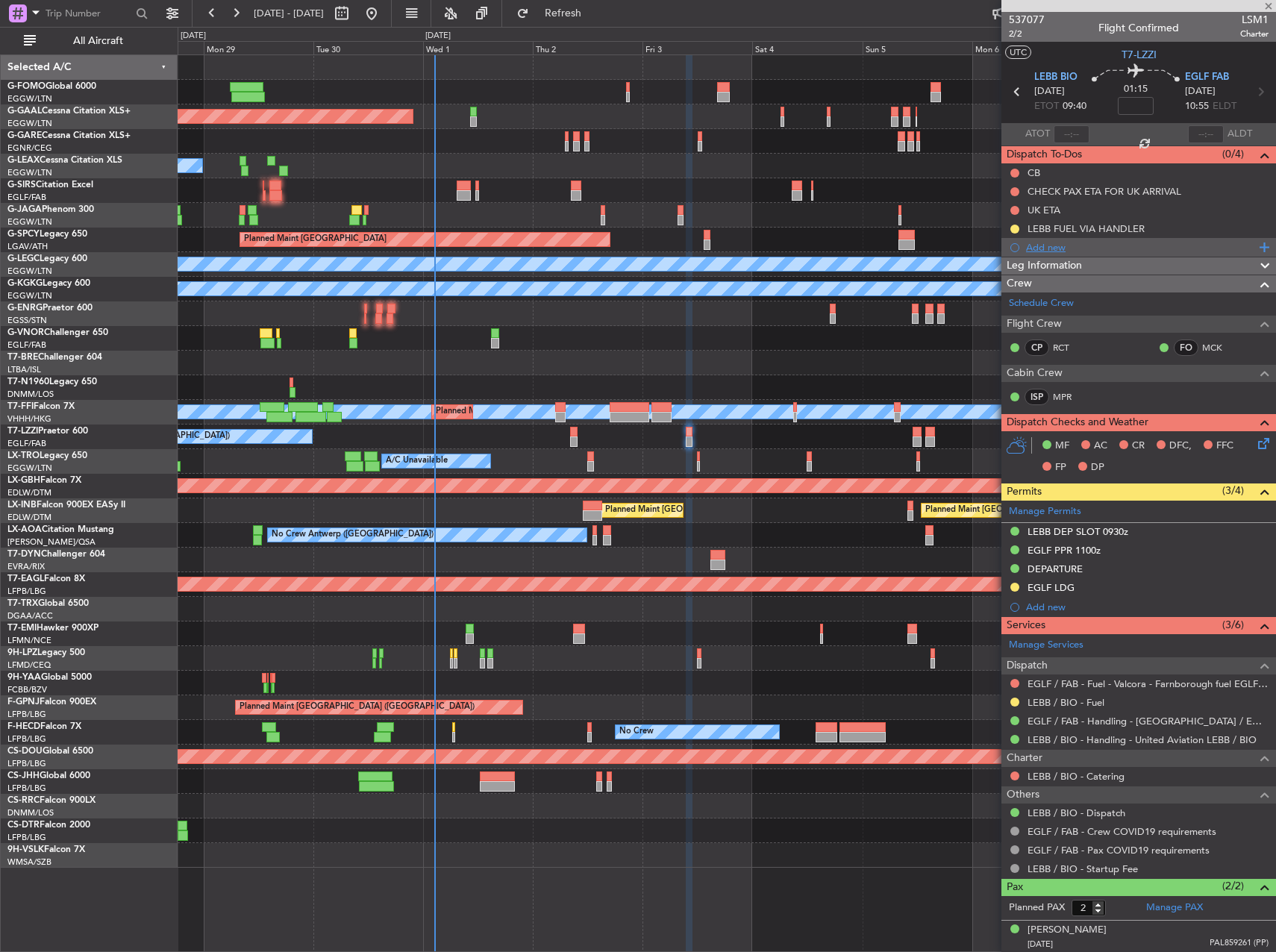
type input "+00:15"
type input "3"
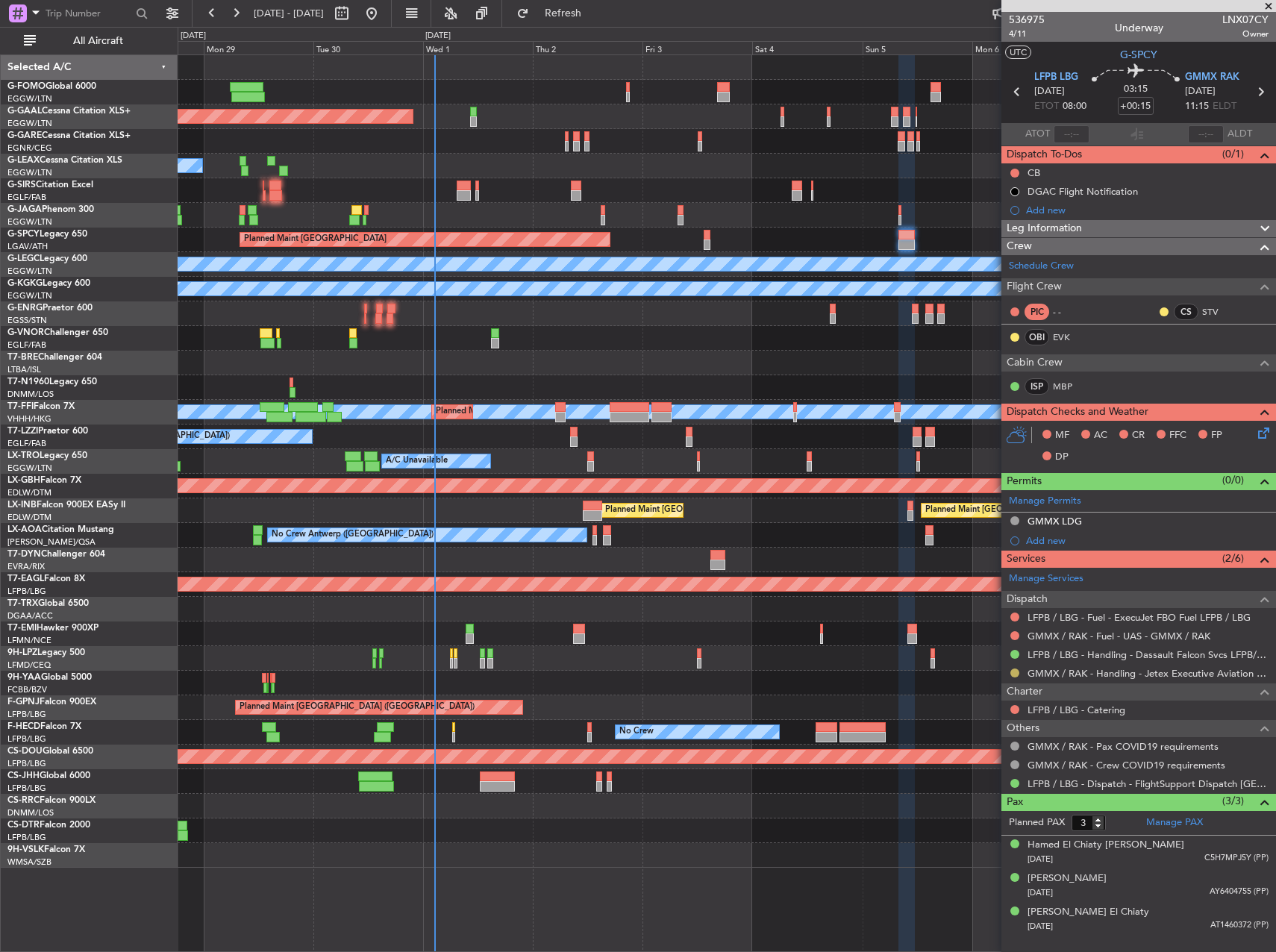
click at [1013, 673] on button at bounding box center [1015, 673] width 9 height 9
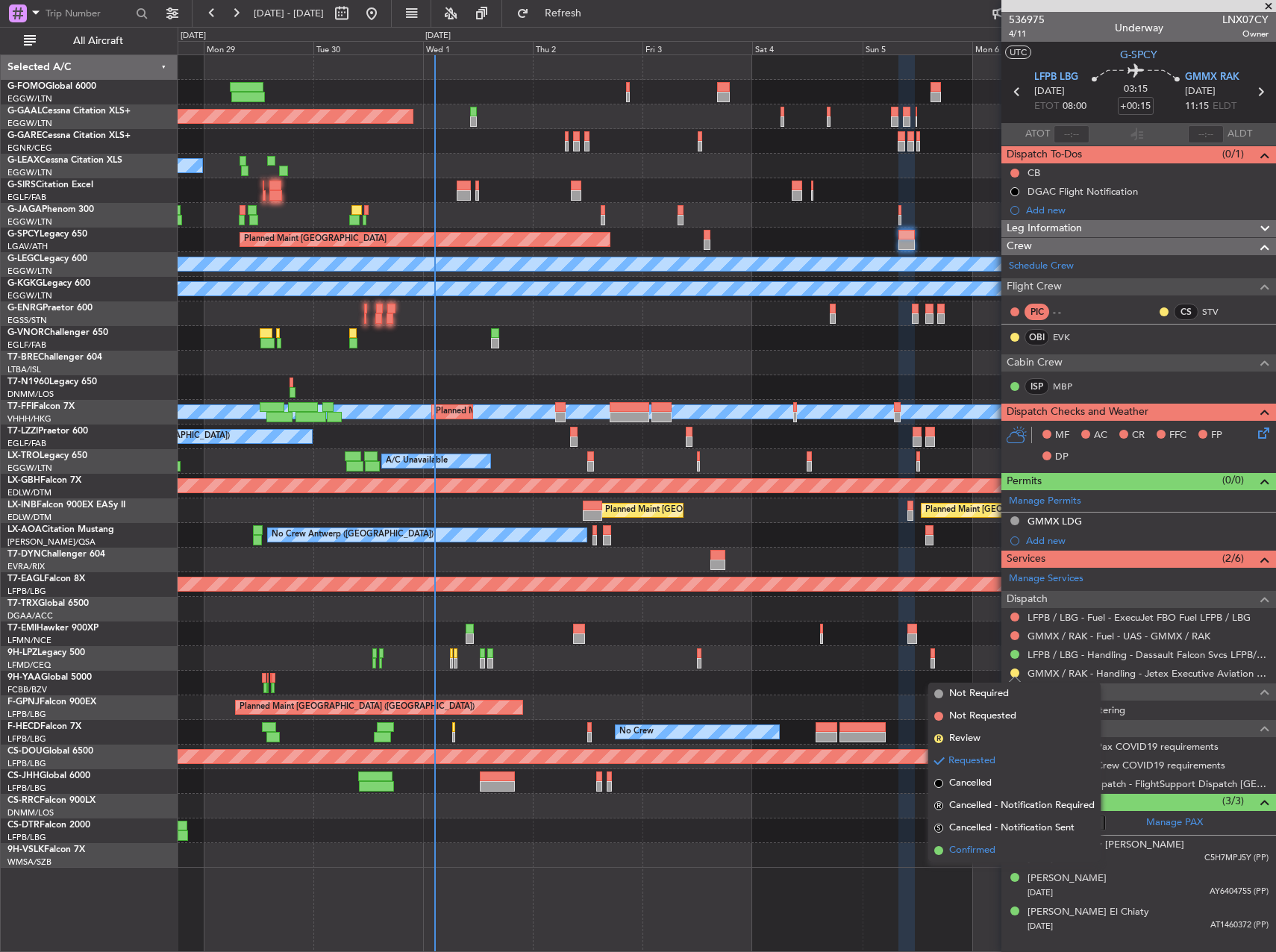
click at [992, 857] on span "Confirmed" at bounding box center [972, 851] width 46 height 15
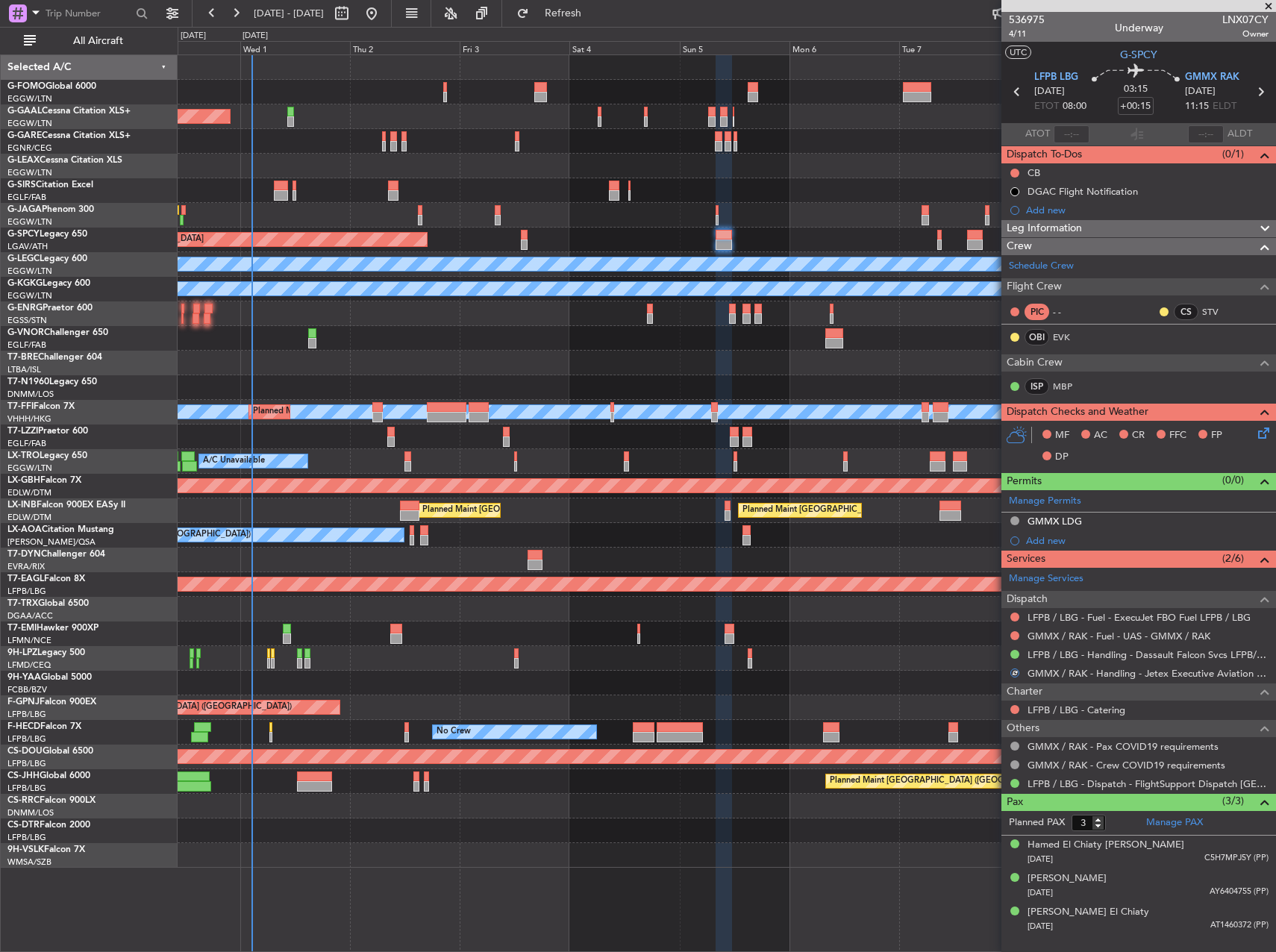
click at [615, 471] on div "A/C Unavailable Planned Maint [GEOGRAPHIC_DATA] ([GEOGRAPHIC_DATA])" at bounding box center [727, 461] width 1098 height 24
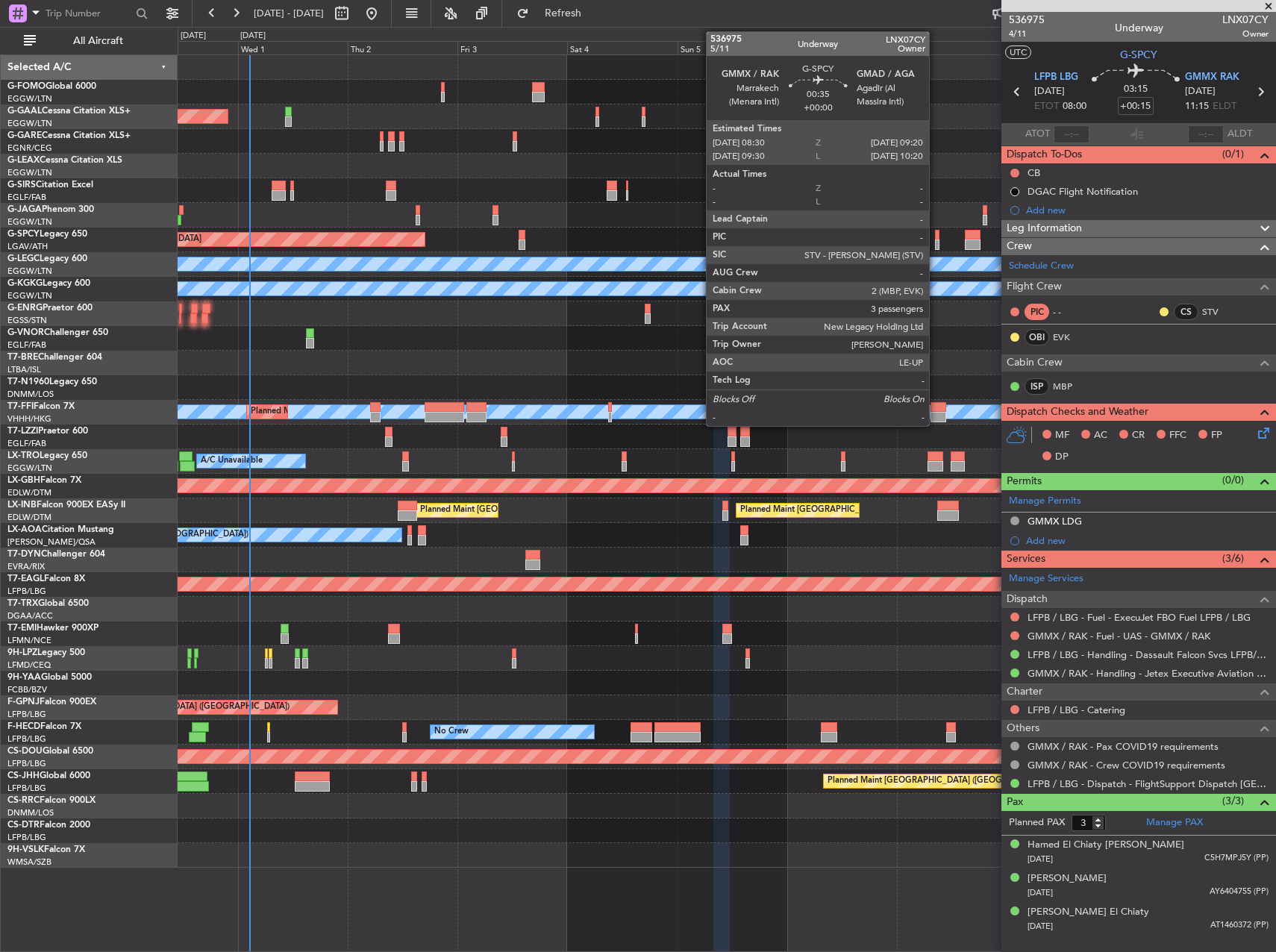
click at [936, 238] on div at bounding box center [936, 236] width 5 height 11
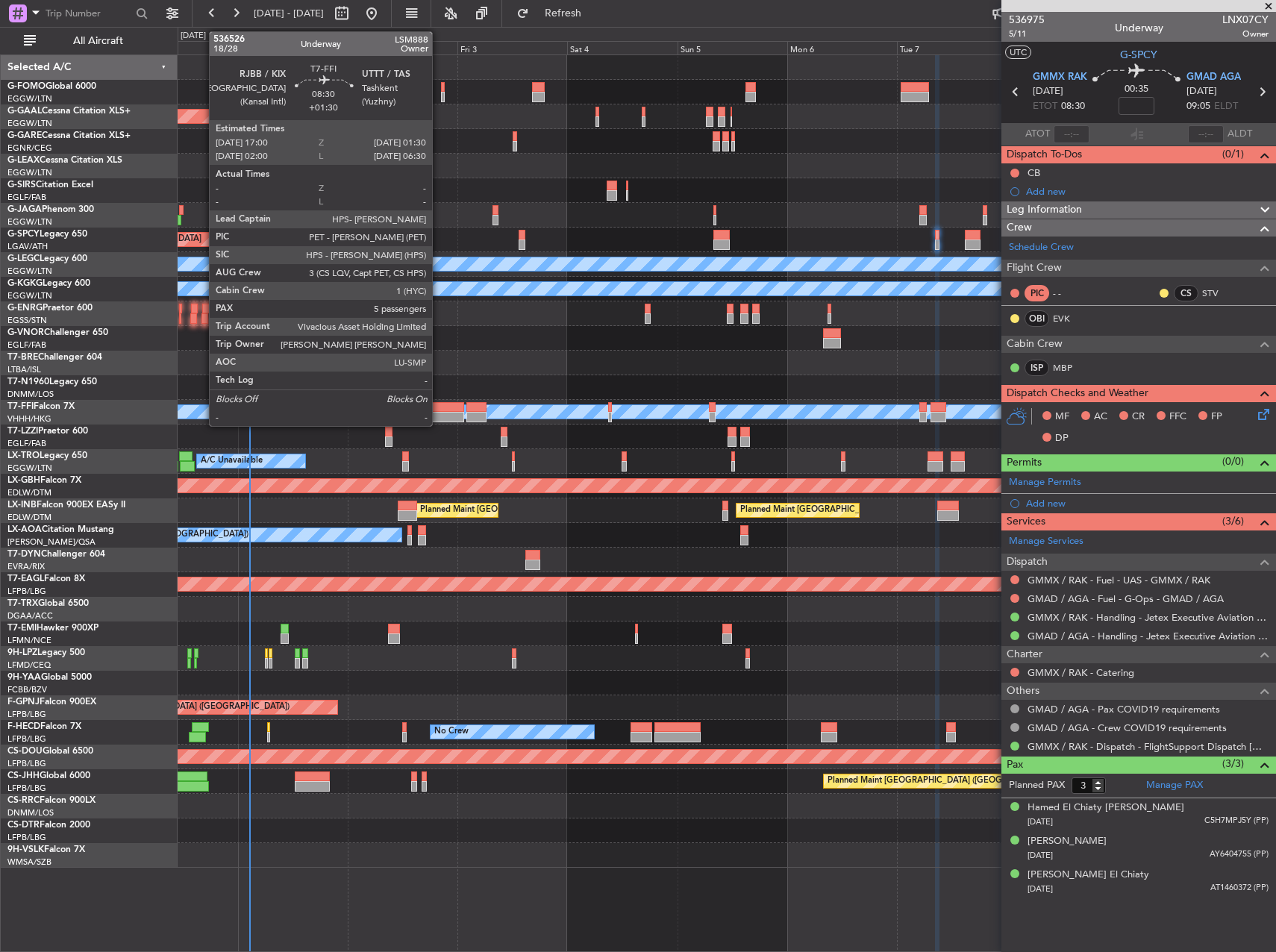
click at [439, 410] on div at bounding box center [444, 407] width 40 height 11
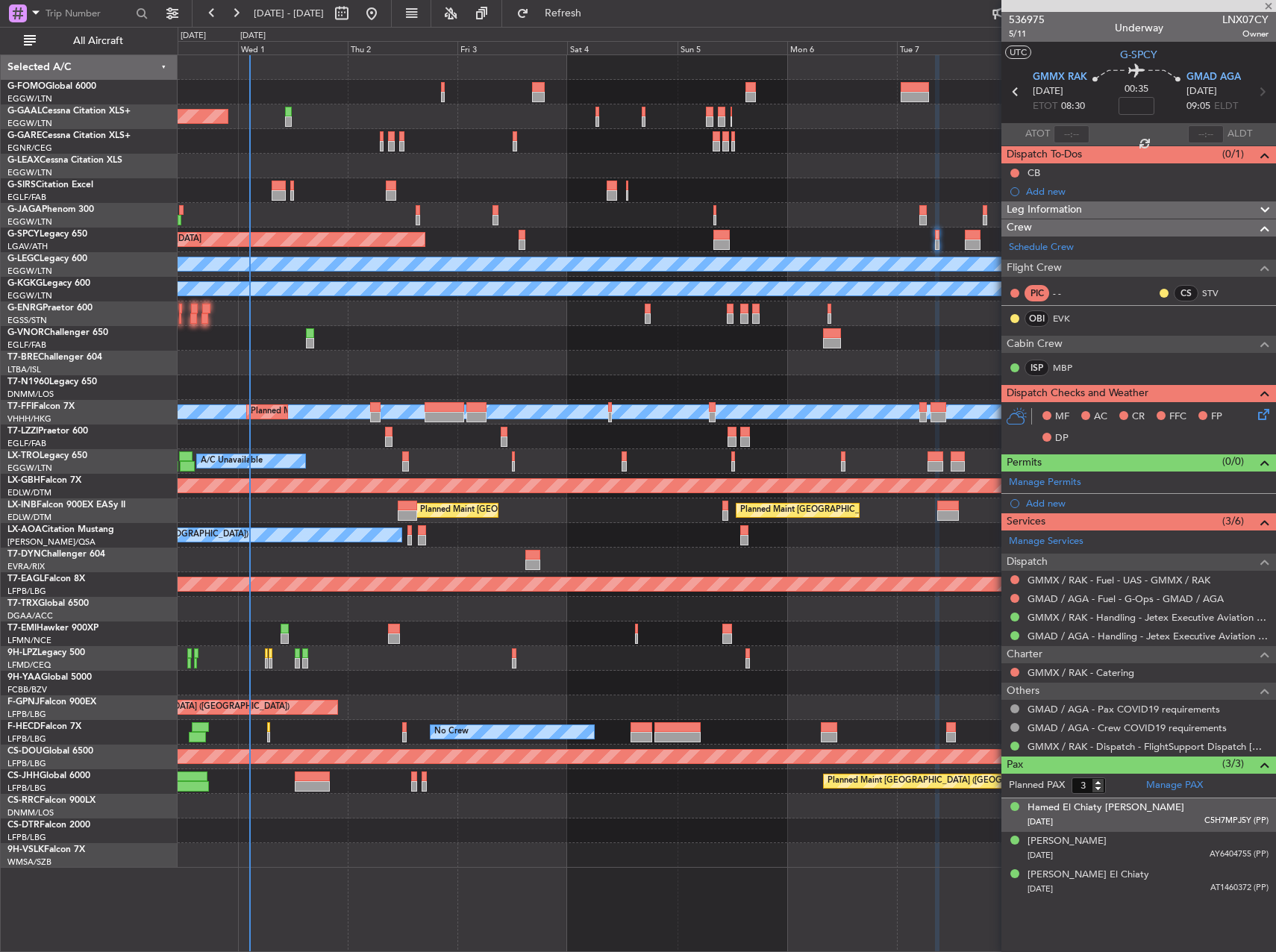
type input "+01:30"
type input "5"
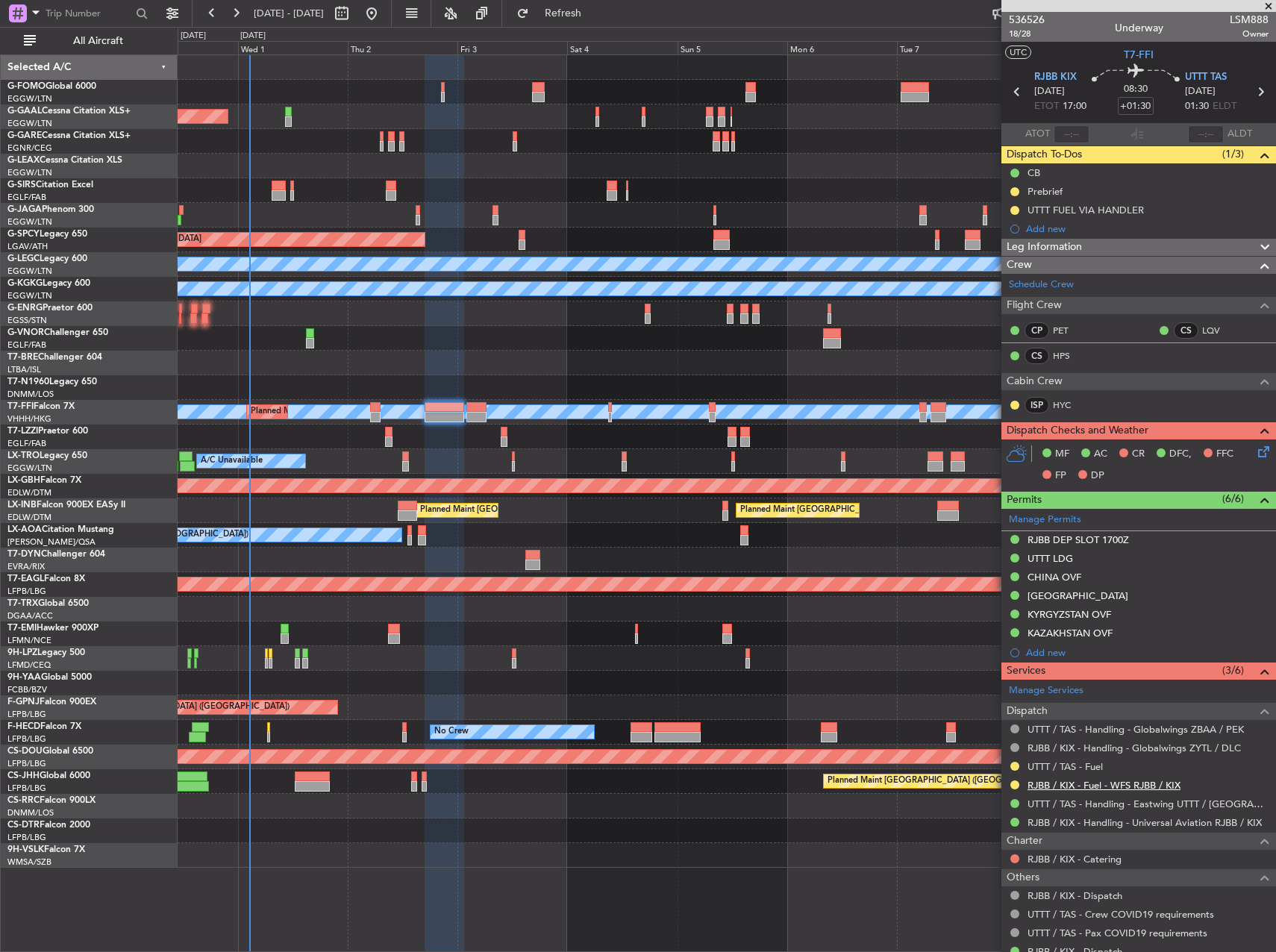
click at [1166, 787] on link "RJBB / KIX - Fuel - WFS RJBB / KIX" at bounding box center [1104, 786] width 153 height 13
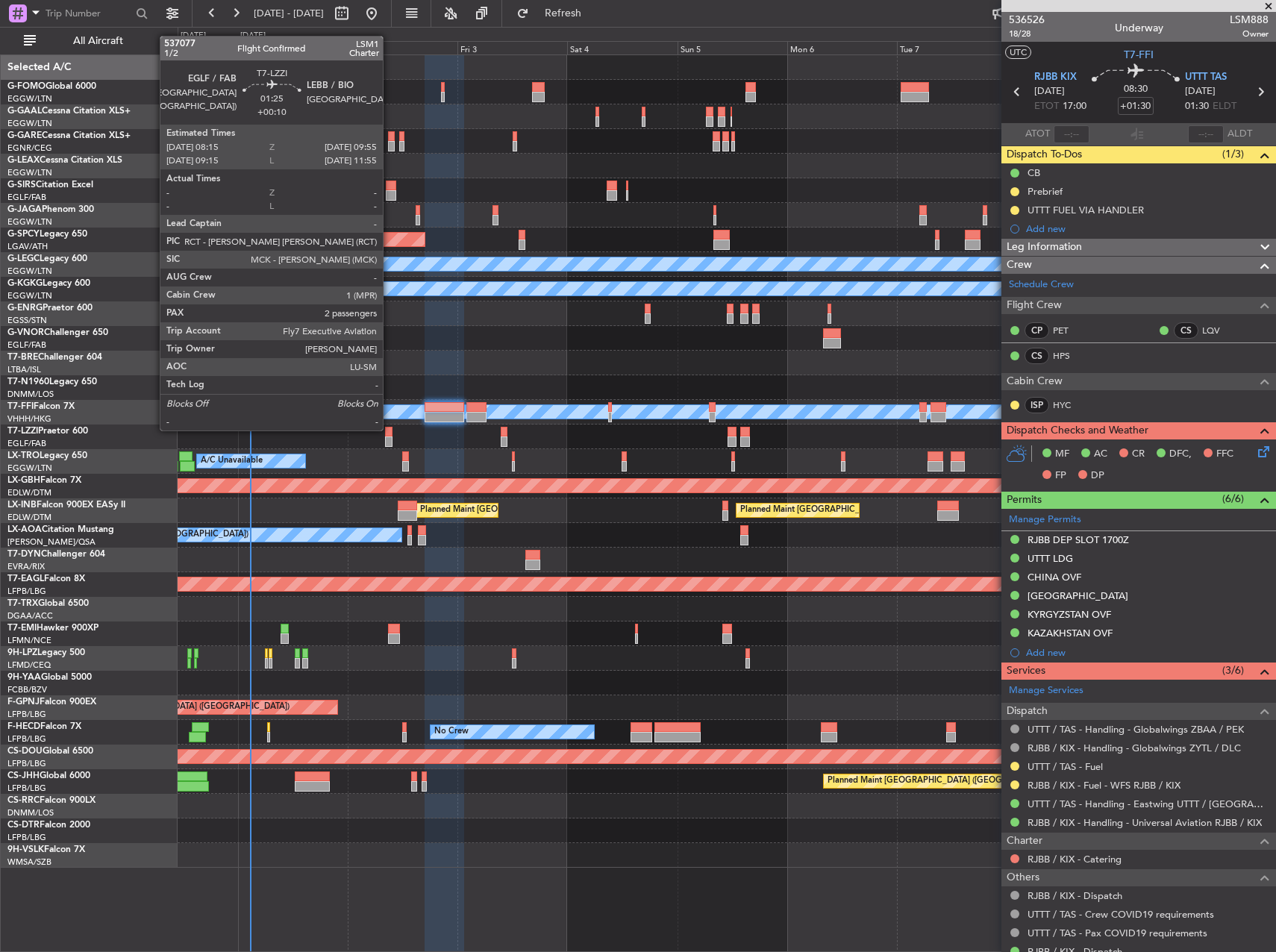
click at [389, 429] on div at bounding box center [388, 433] width 8 height 11
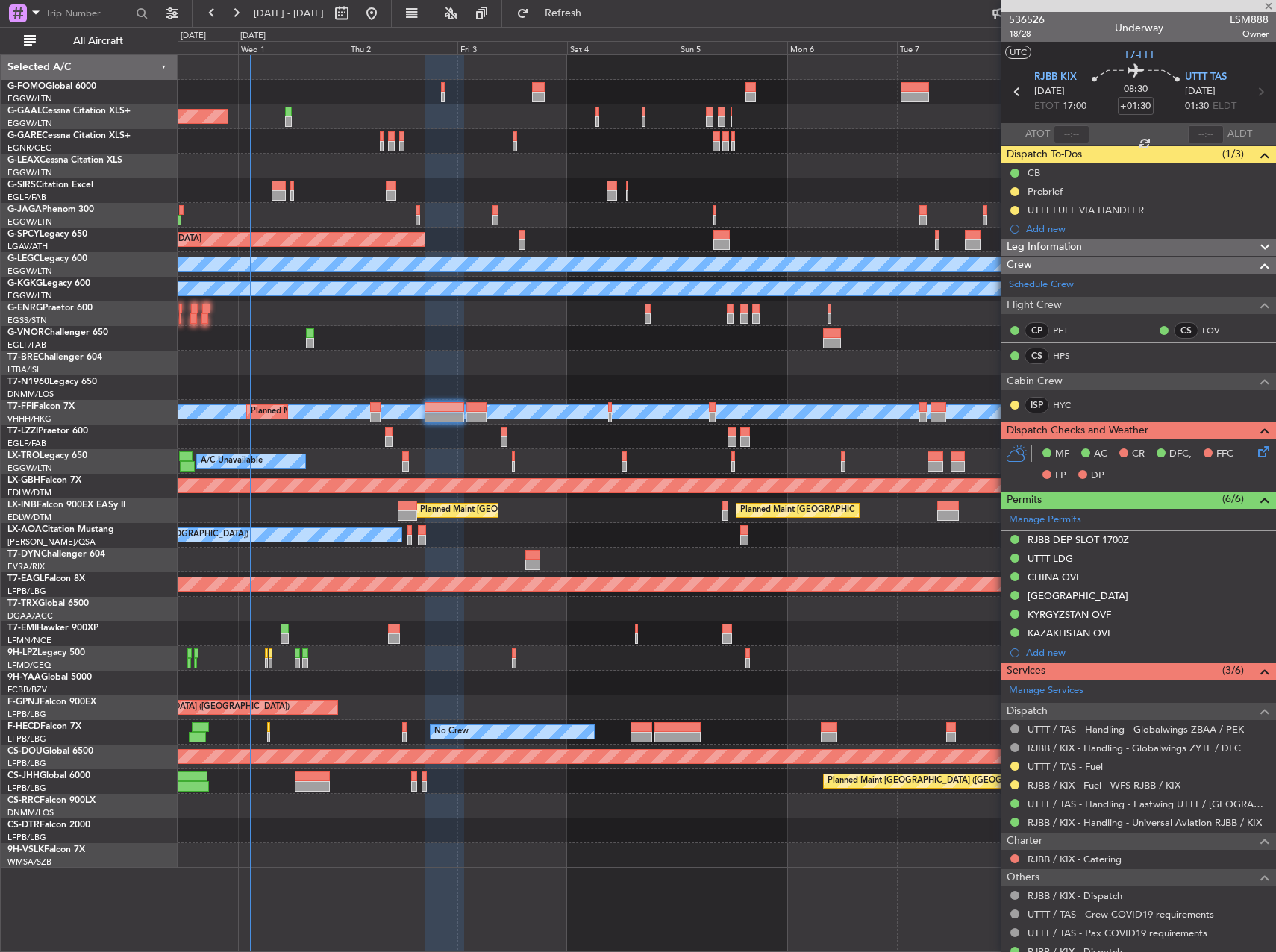
type input "+00:10"
type input "2"
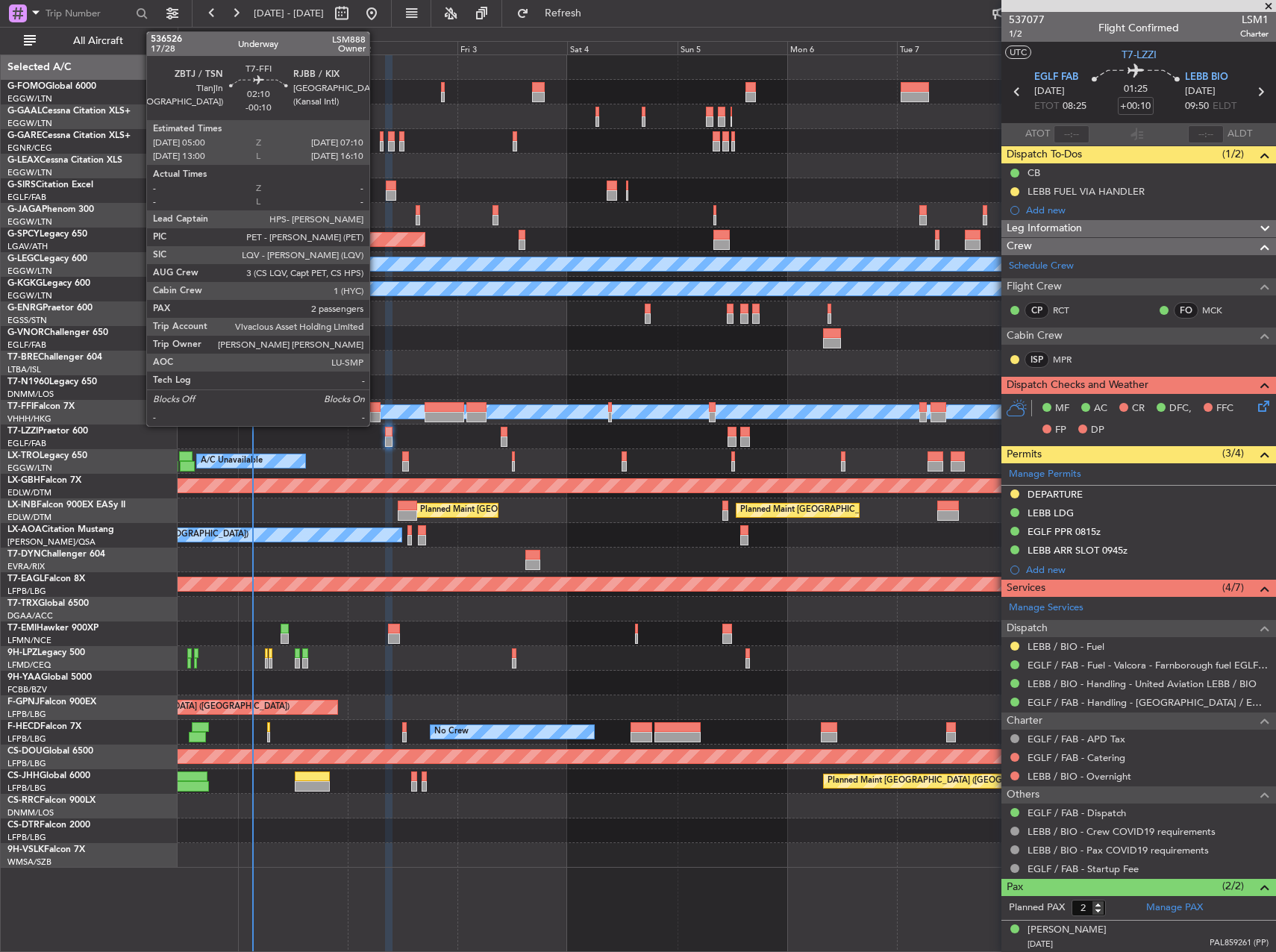
click at [375, 413] on div at bounding box center [376, 417] width 11 height 11
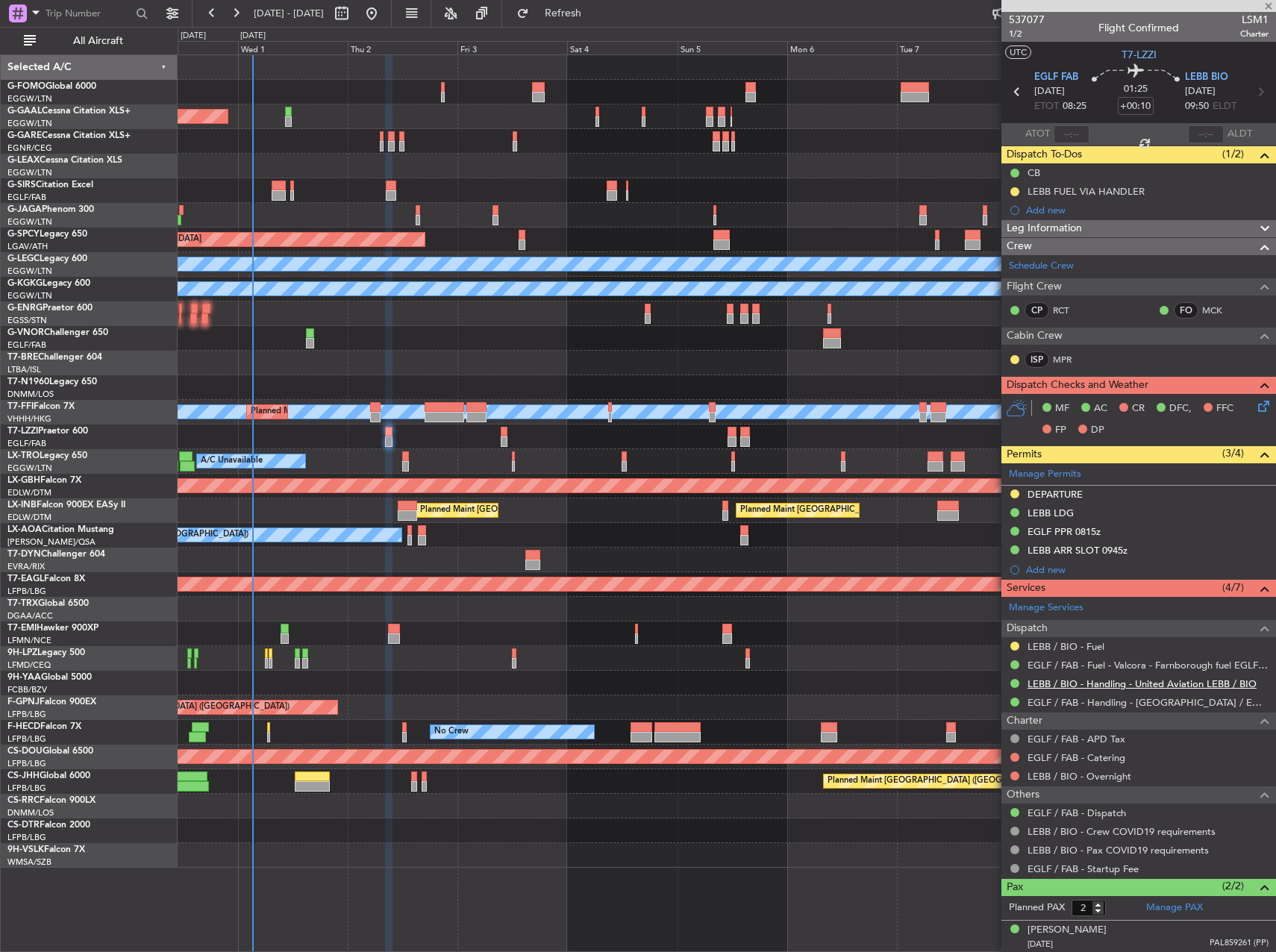
type input "-00:10"
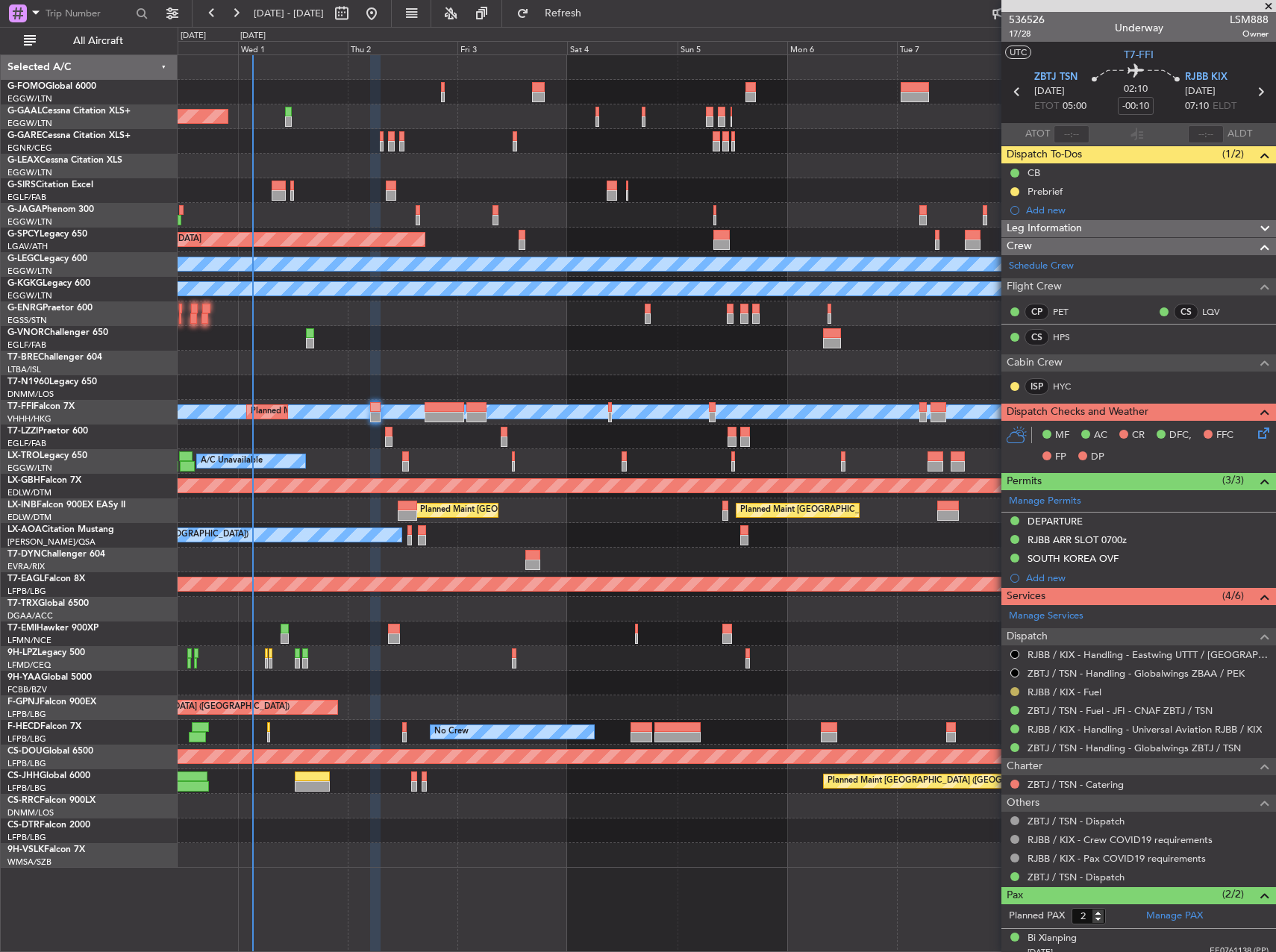
click at [1014, 692] on button at bounding box center [1015, 692] width 9 height 9
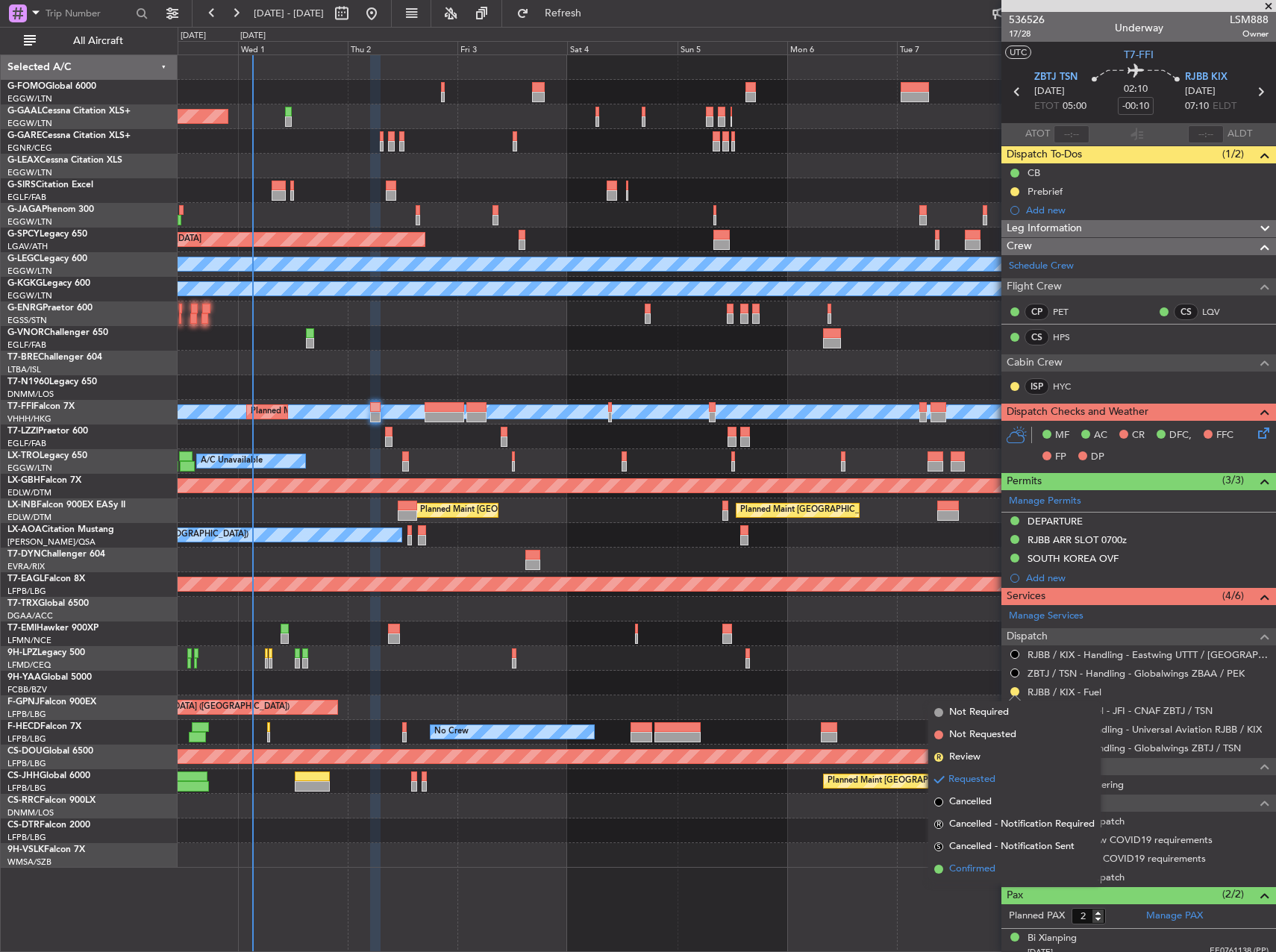
click at [986, 868] on span "Confirmed" at bounding box center [972, 869] width 46 height 15
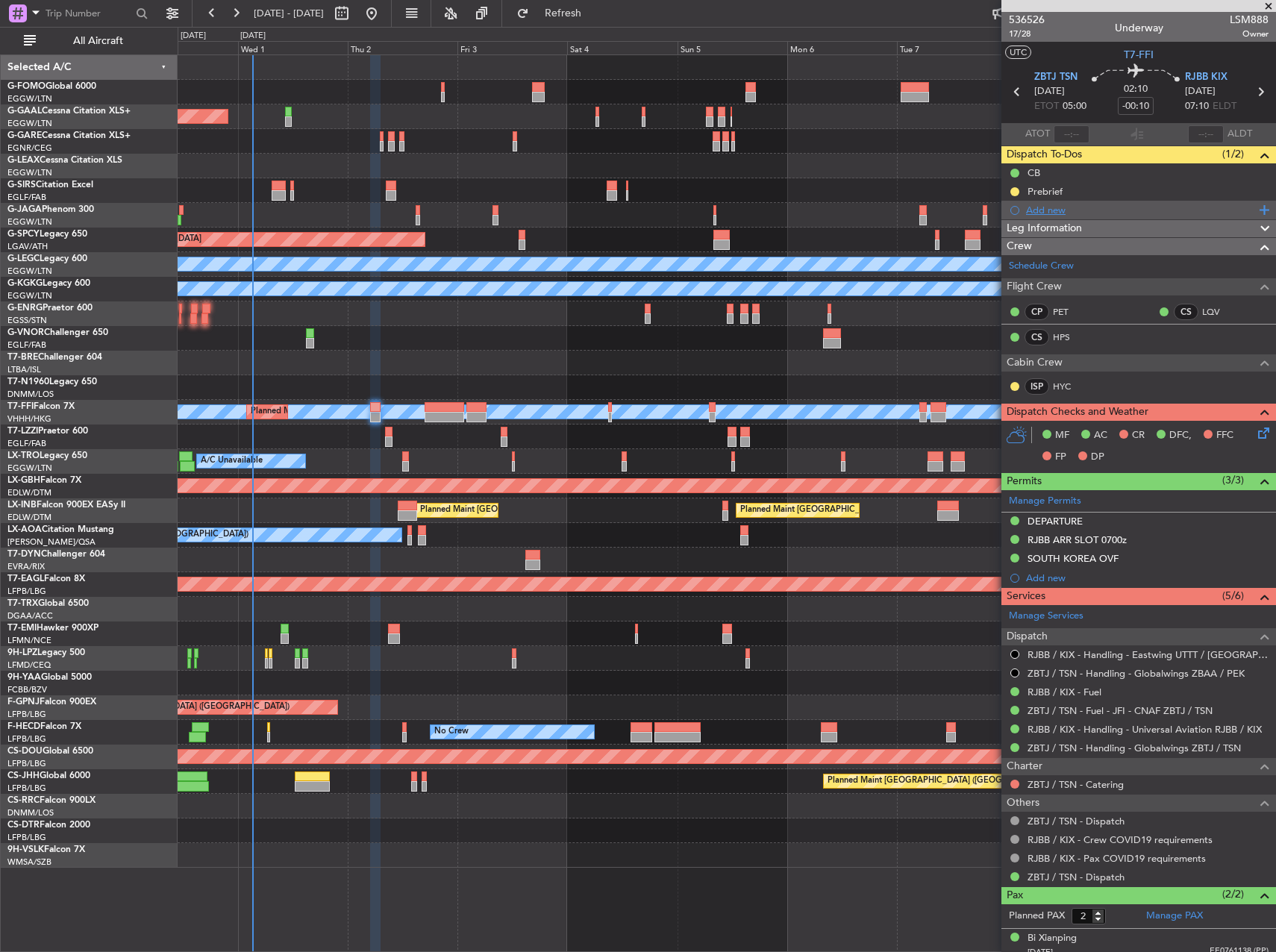
click at [1051, 212] on div "Add new" at bounding box center [1141, 210] width 229 height 13
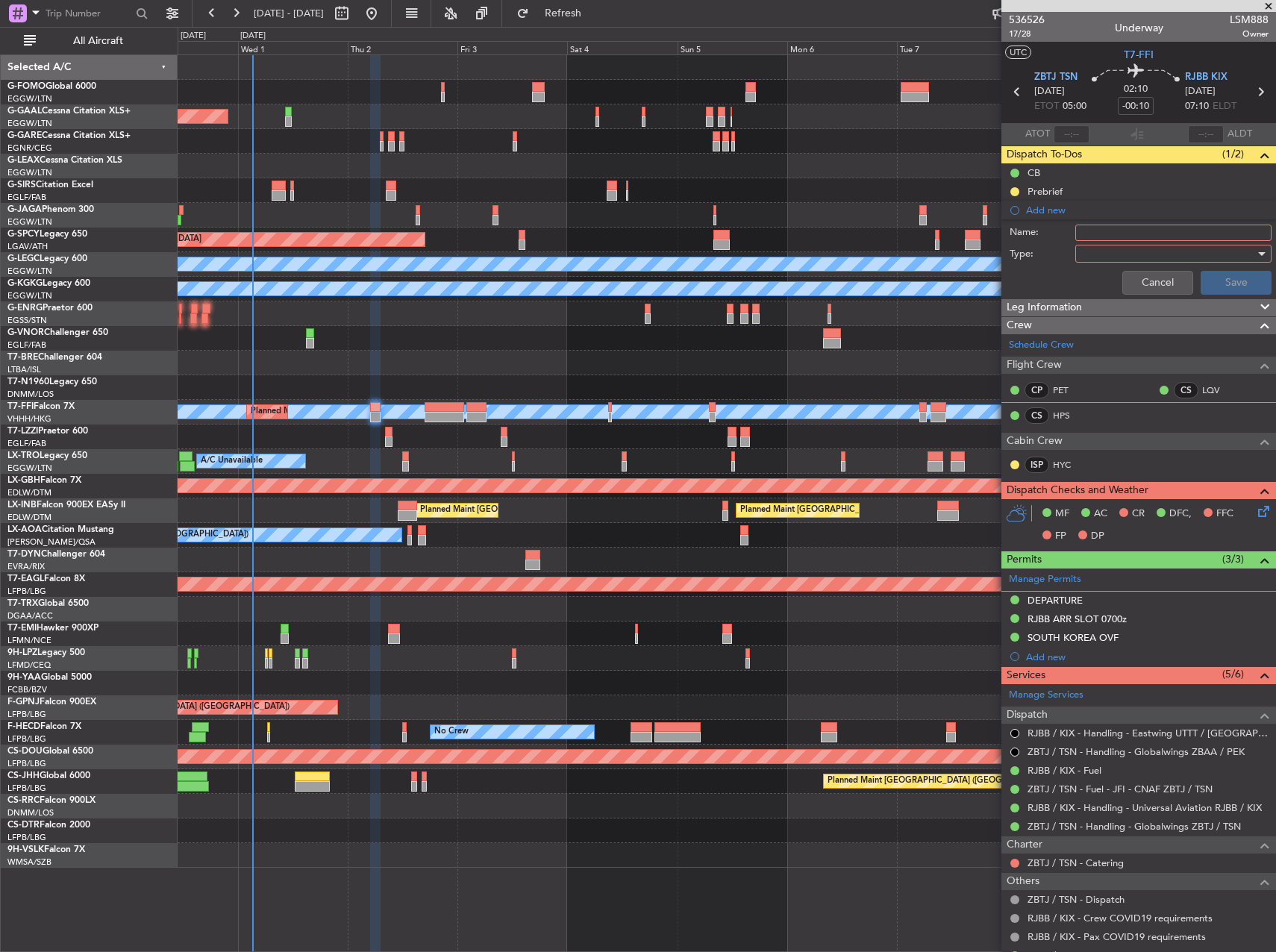
click at [1093, 235] on input "Name:" at bounding box center [1173, 233] width 196 height 16
type input "r"
type input "RJBB FUEL WITH WFS"
click at [1122, 257] on div at bounding box center [1168, 254] width 174 height 23
click at [1116, 286] on span "Generic" at bounding box center [1166, 284] width 174 height 23
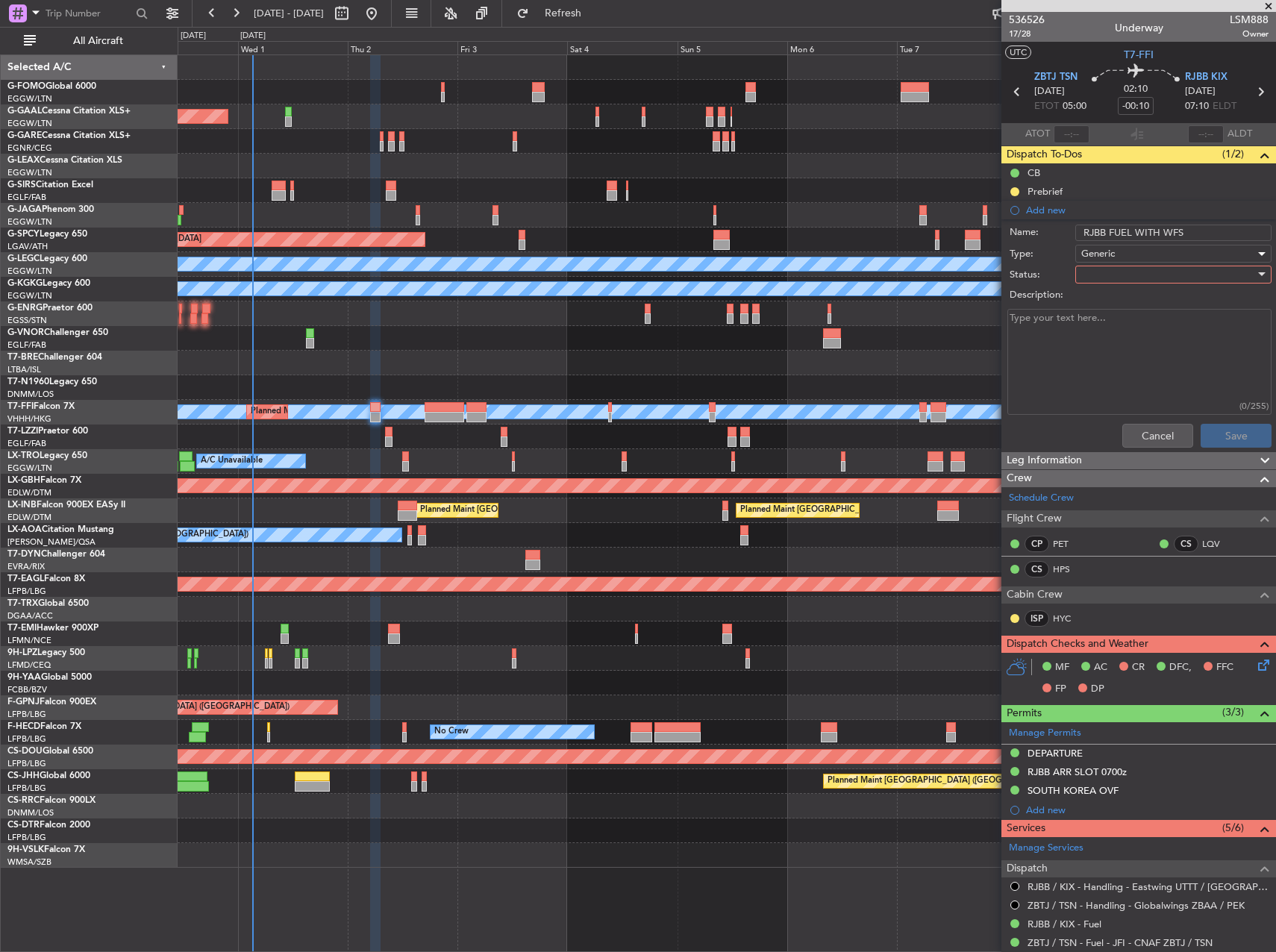
click at [1103, 276] on div at bounding box center [1168, 275] width 174 height 23
click at [1112, 351] on span "Completed" at bounding box center [1166, 349] width 174 height 23
click at [1204, 442] on button "Save" at bounding box center [1236, 435] width 70 height 23
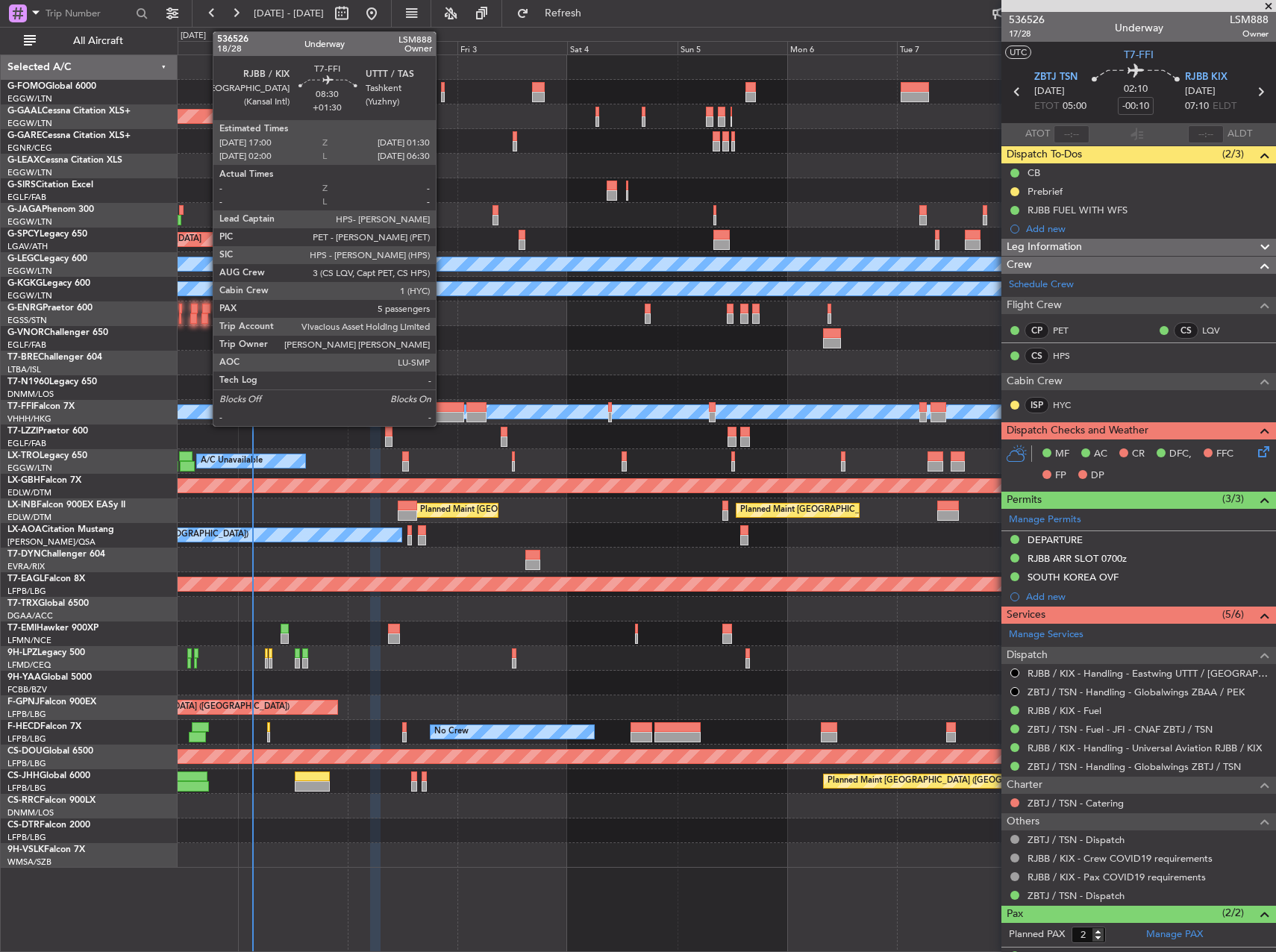
click at [442, 406] on div at bounding box center [444, 407] width 40 height 11
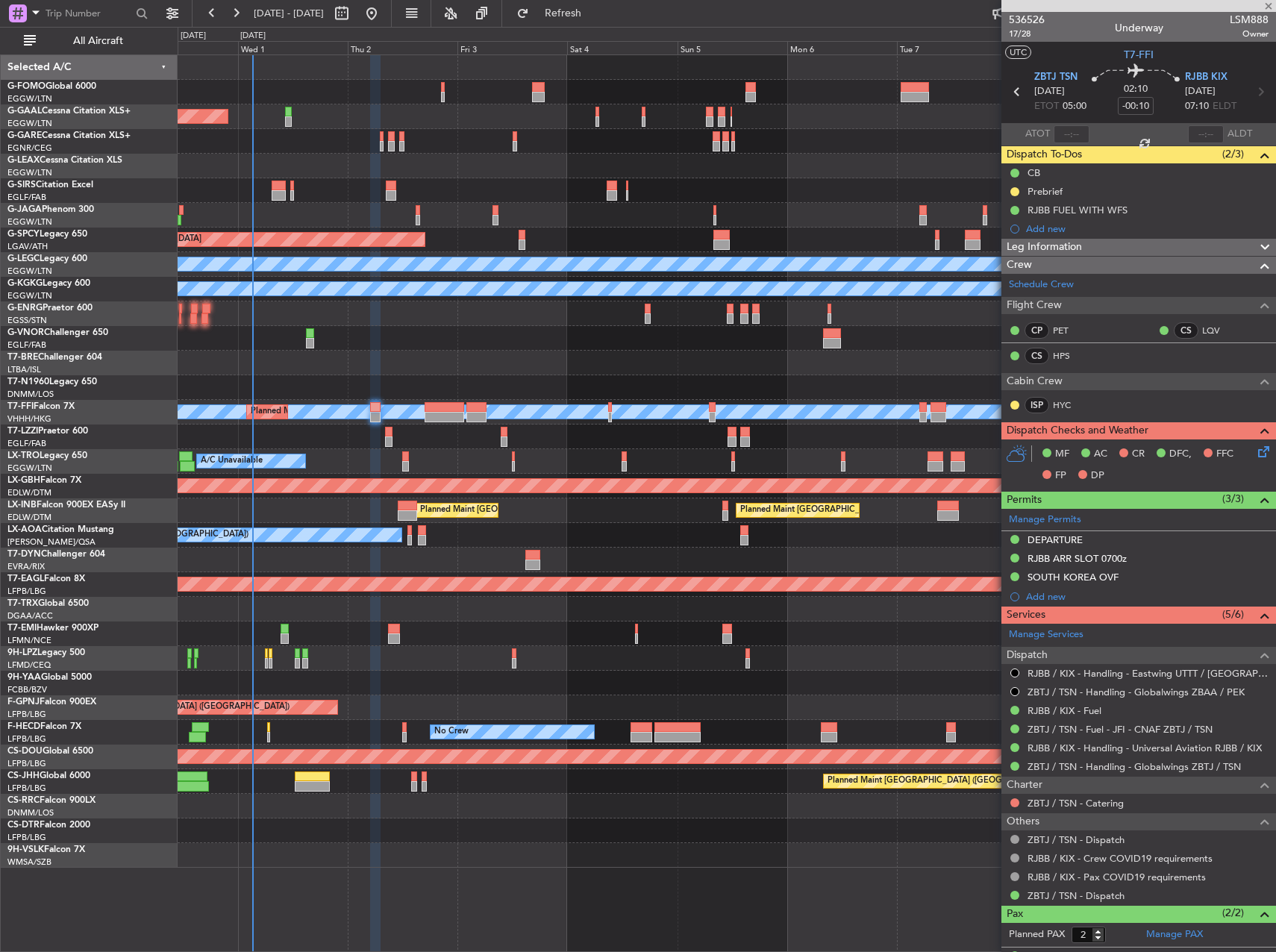
type input "+01:30"
type input "5"
